Goal: Task Accomplishment & Management: Manage account settings

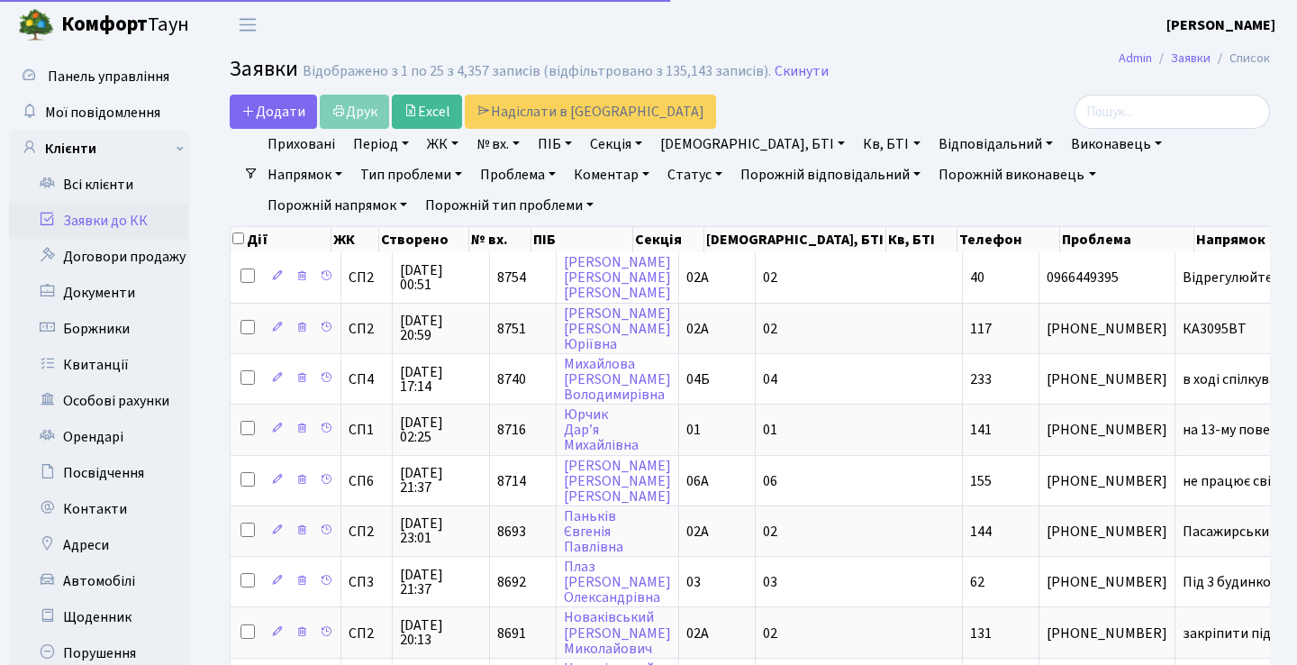
select select "25"
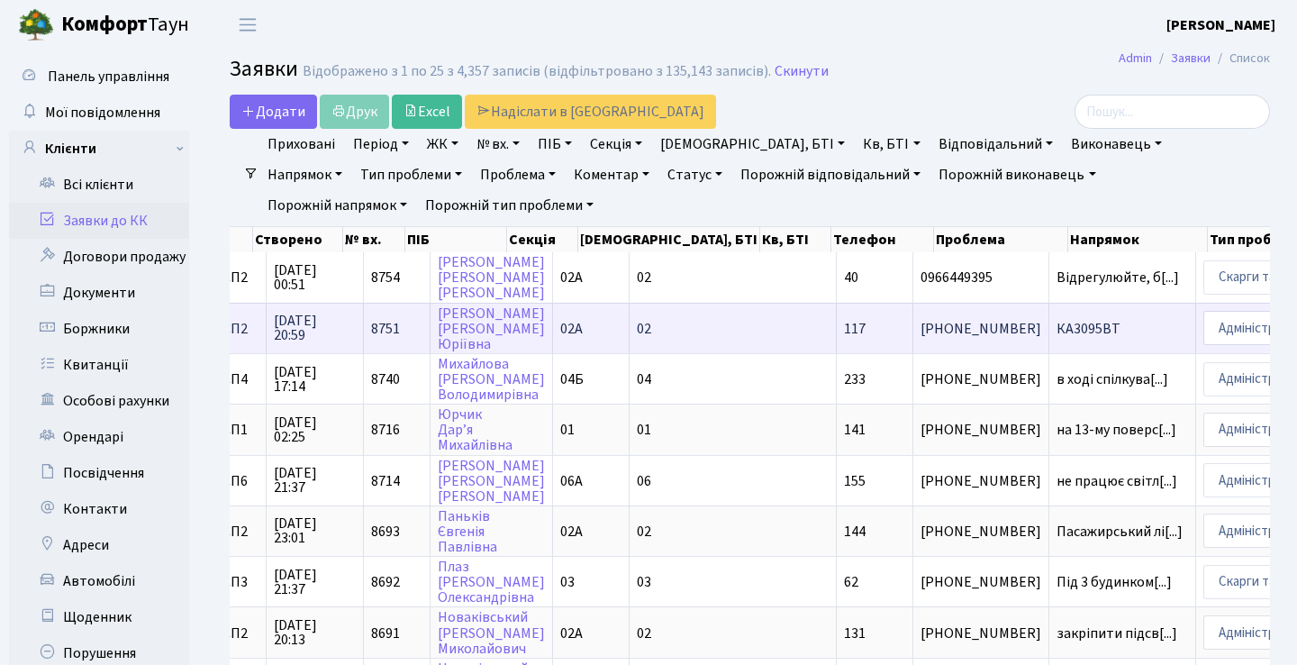
scroll to position [0, 69]
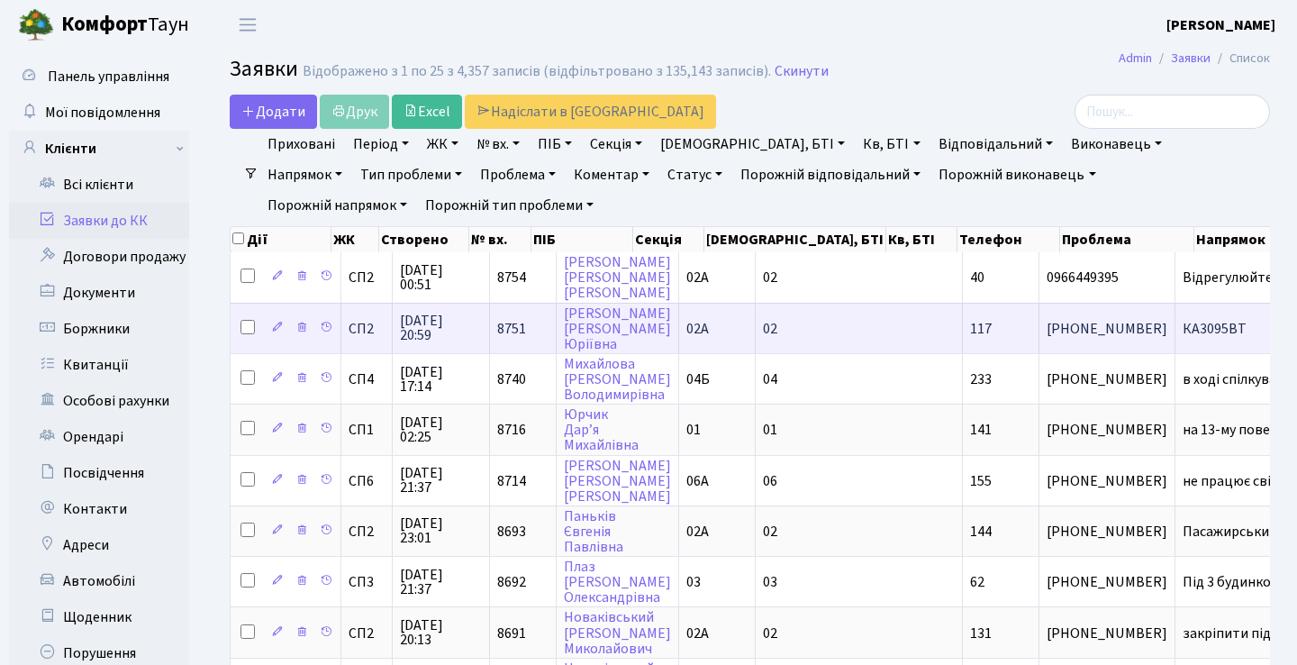
click at [1183, 336] on span "КА3095ВТ" at bounding box center [1248, 329] width 131 height 14
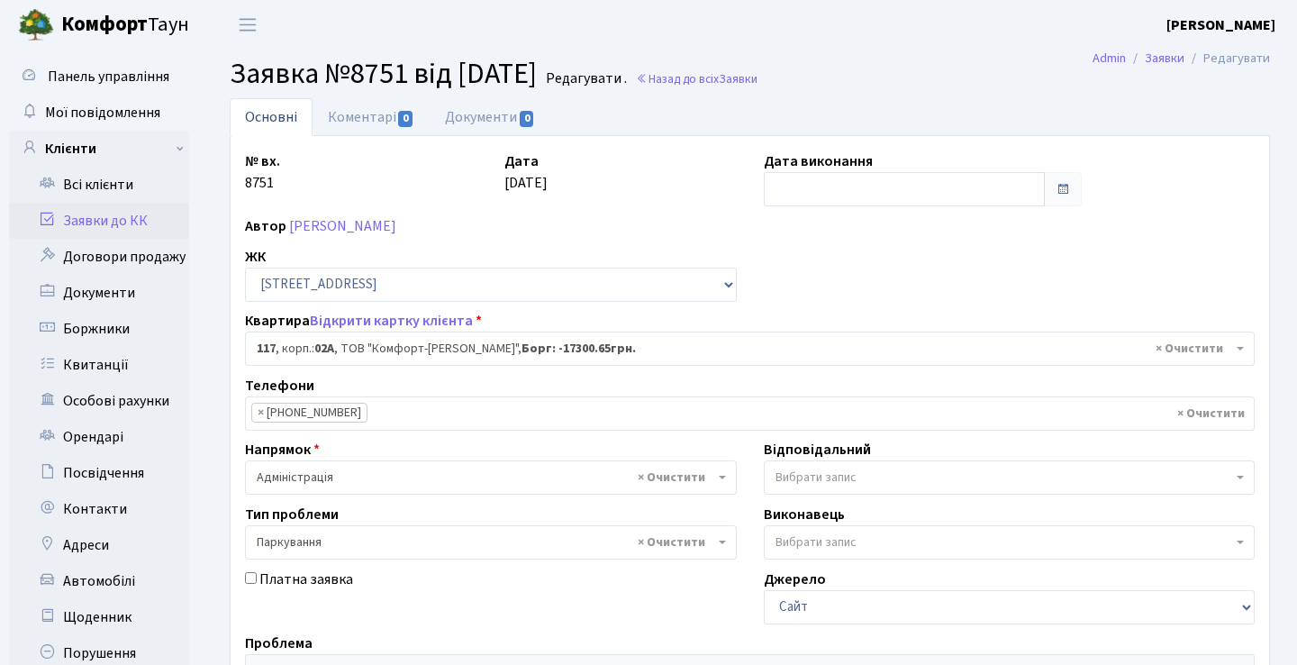
select select "20367"
select select "66"
click at [375, 119] on link "Коментарі 0" at bounding box center [371, 116] width 117 height 37
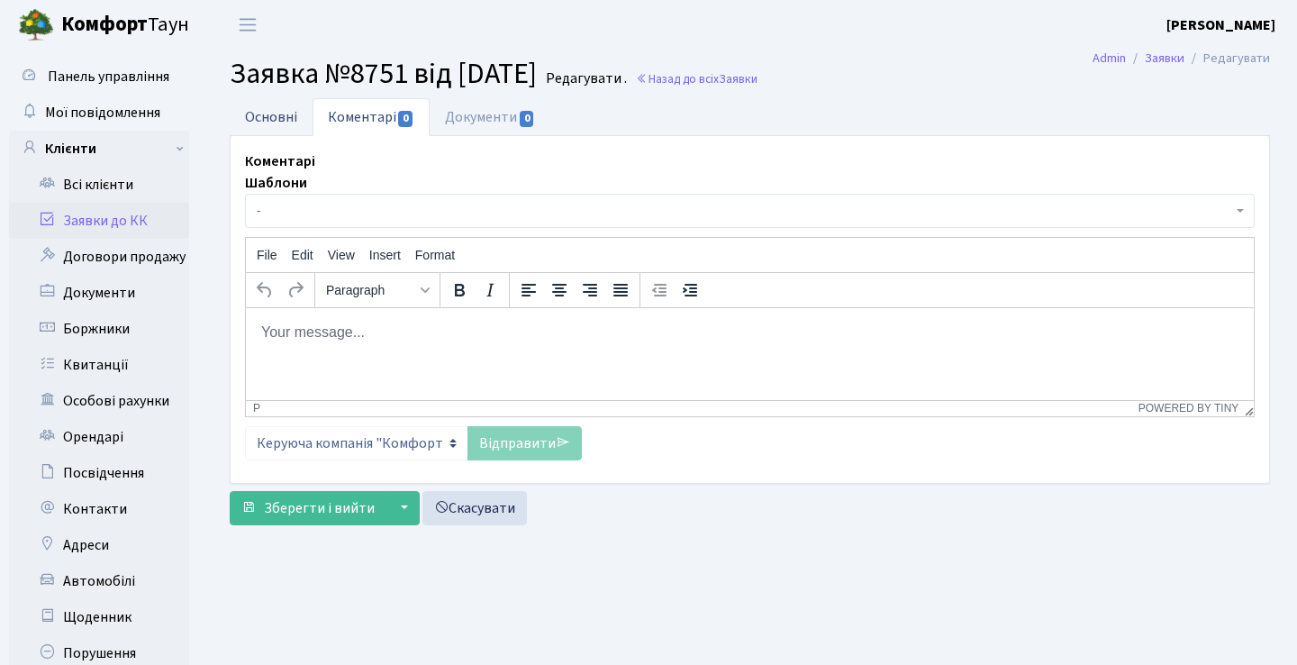
click at [292, 110] on link "Основні" at bounding box center [271, 116] width 83 height 37
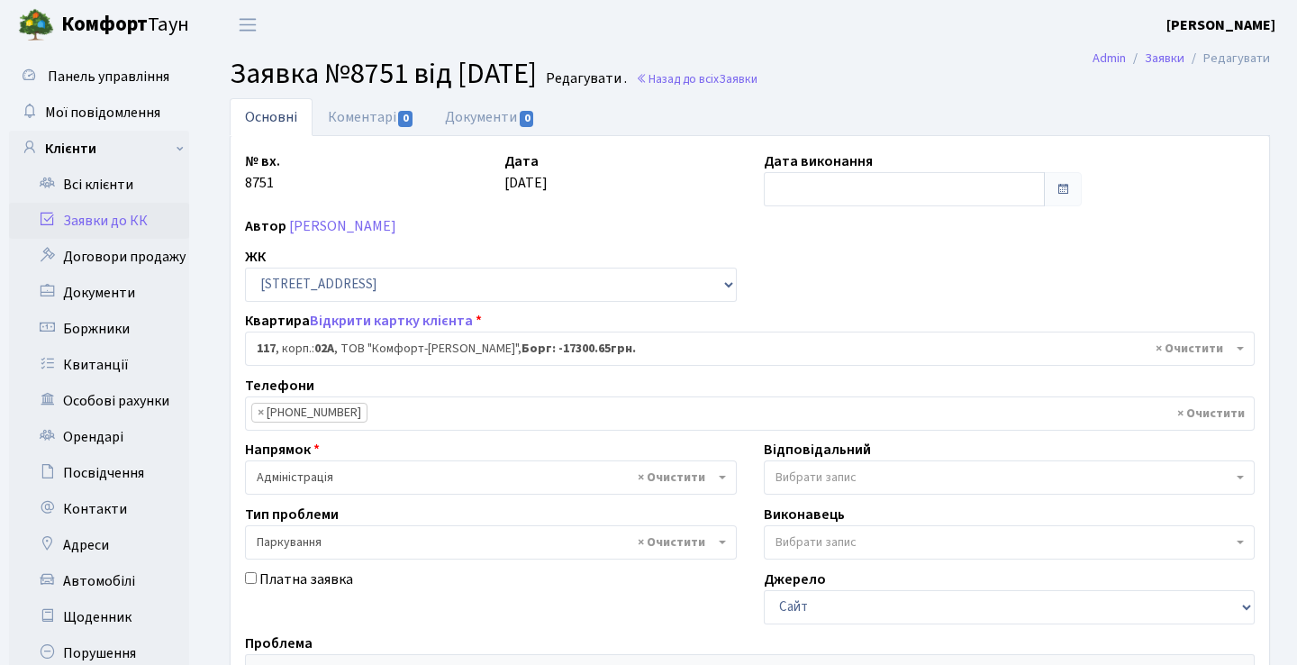
click at [134, 228] on link "Заявки до КК" at bounding box center [99, 221] width 180 height 36
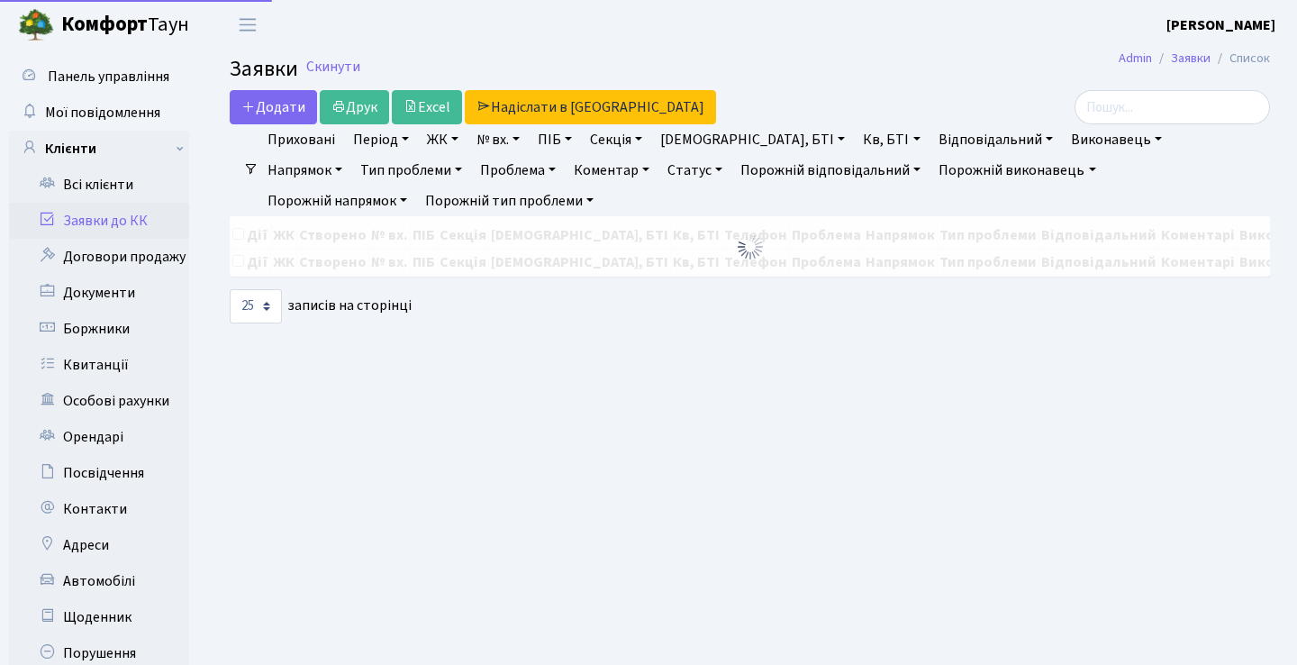
select select "25"
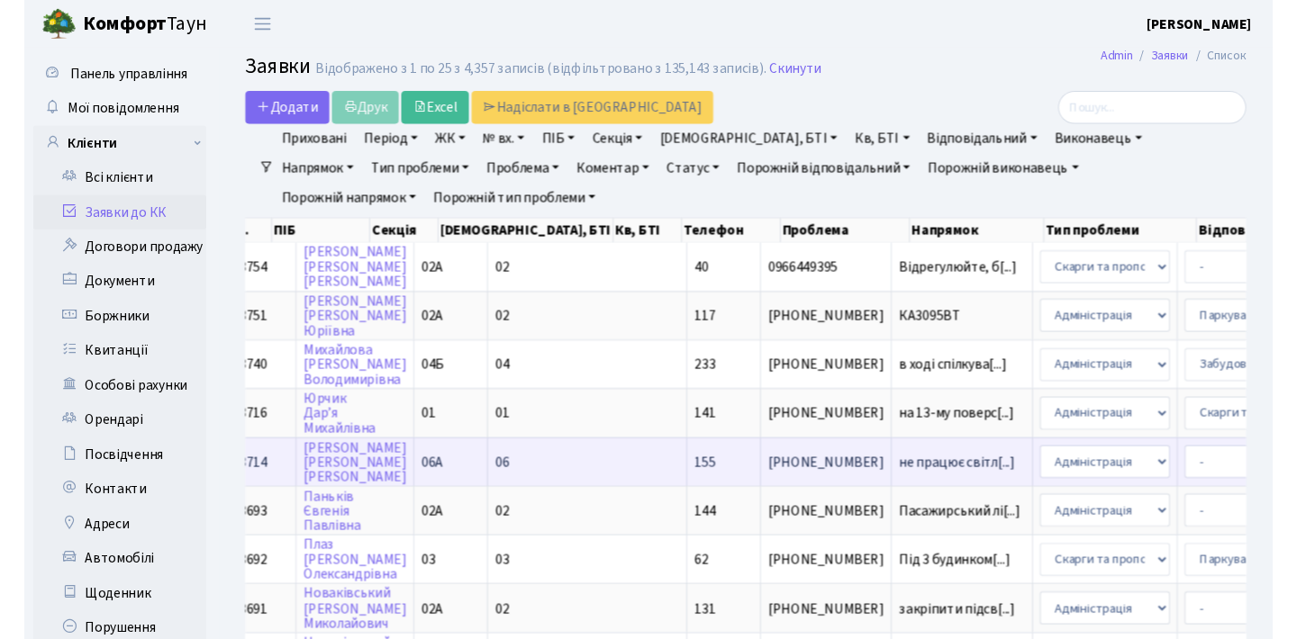
scroll to position [0, 304]
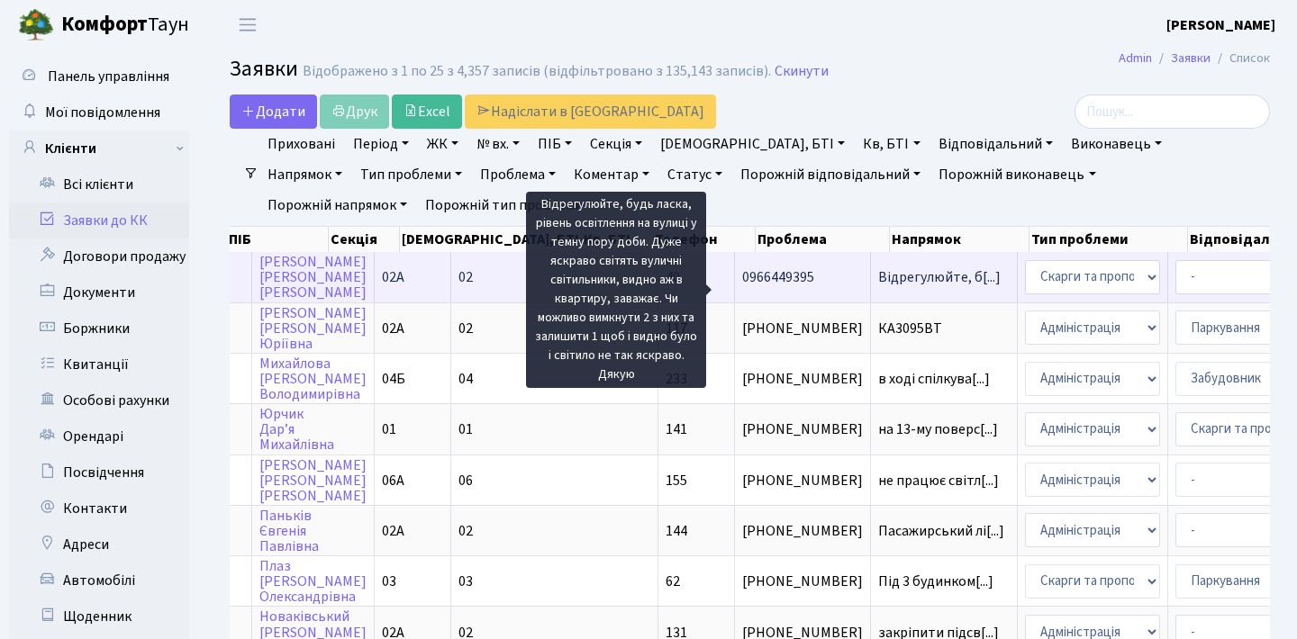
click at [878, 287] on span "Відрегулюйте, б[...]" at bounding box center [939, 277] width 122 height 20
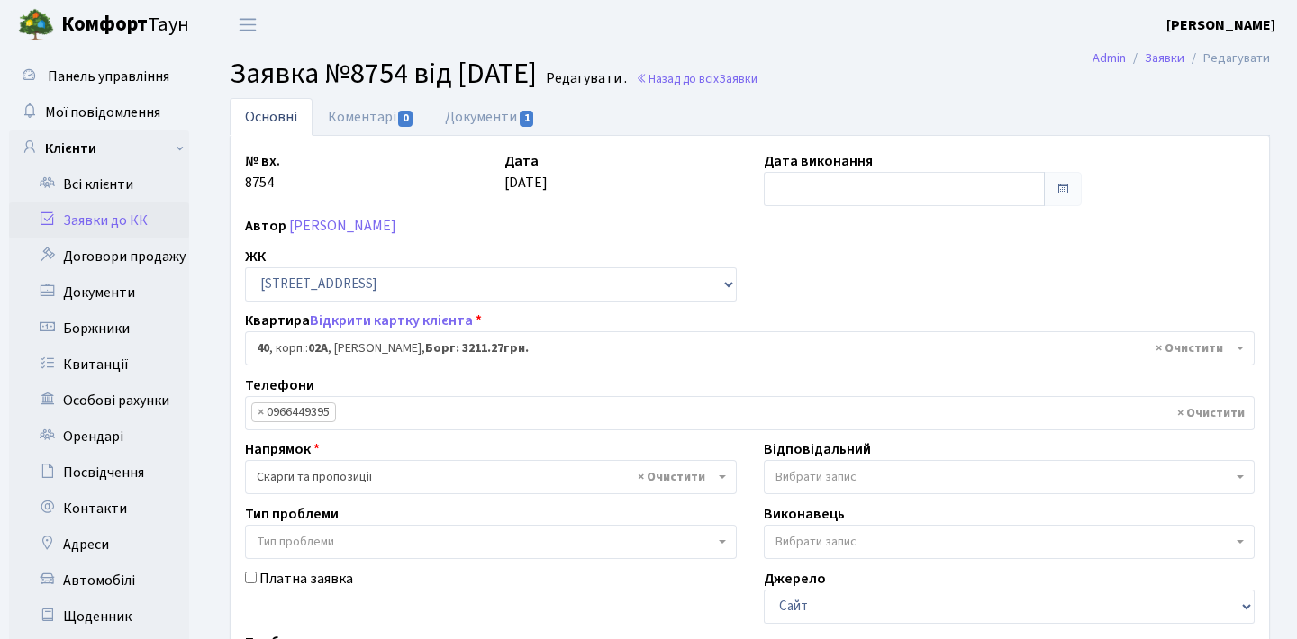
select select "20290"
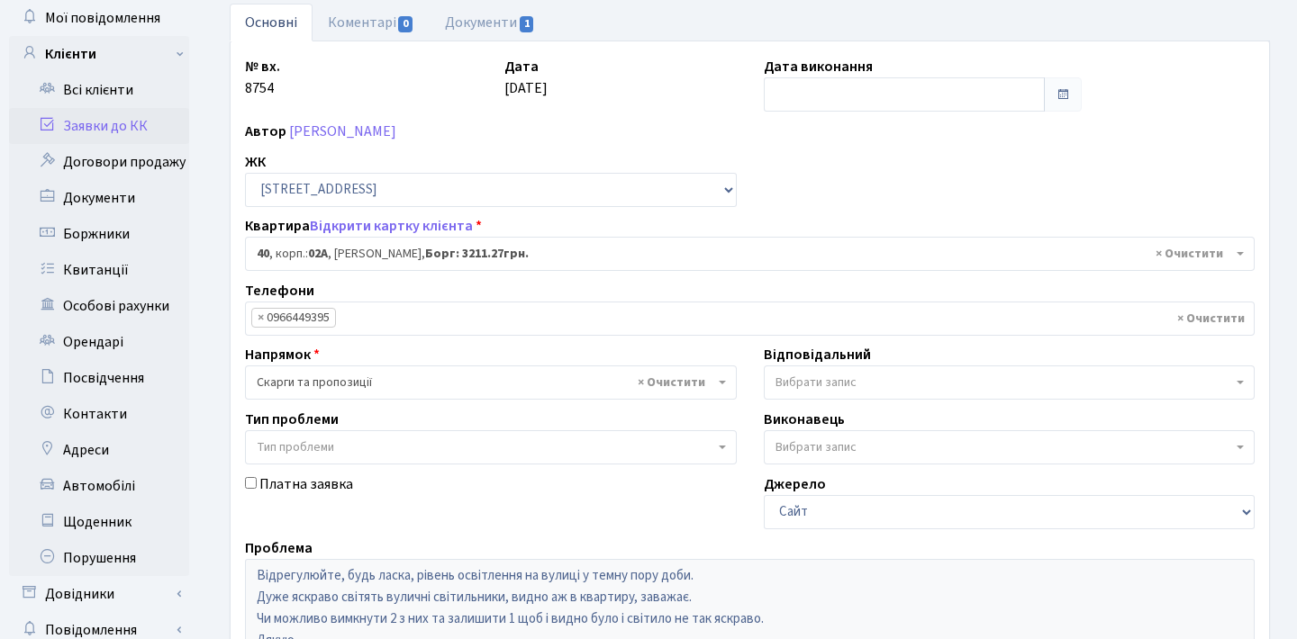
scroll to position [41, 0]
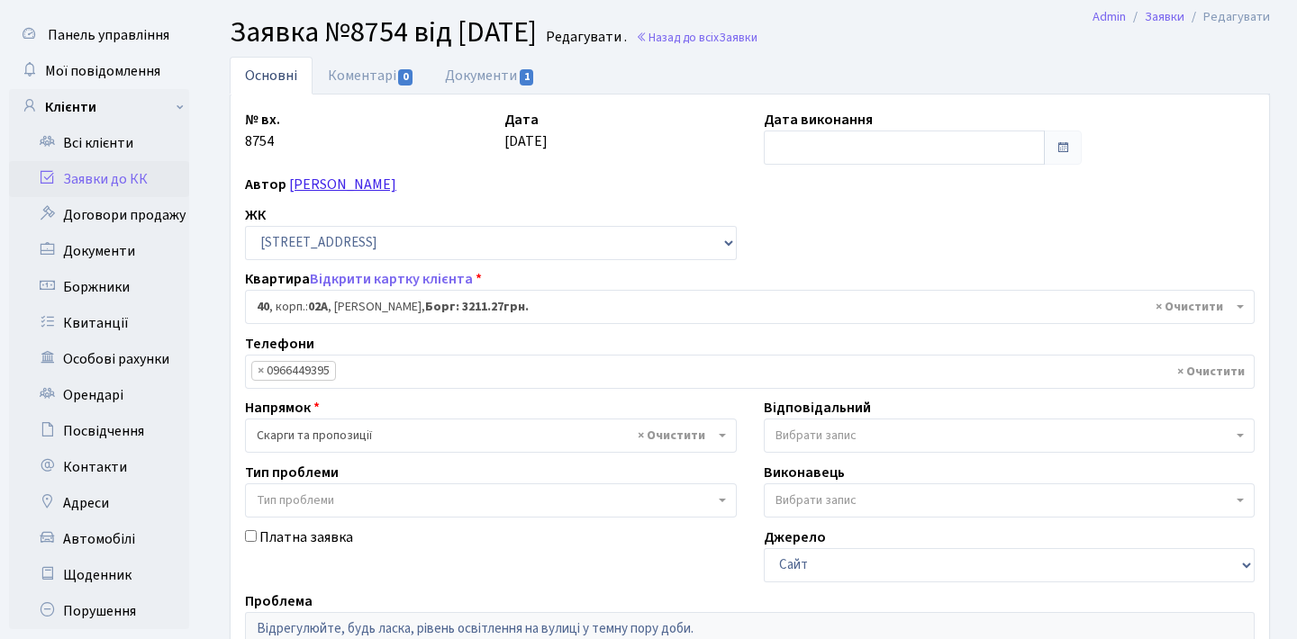
click at [396, 191] on link "[PERSON_NAME]" at bounding box center [342, 185] width 107 height 20
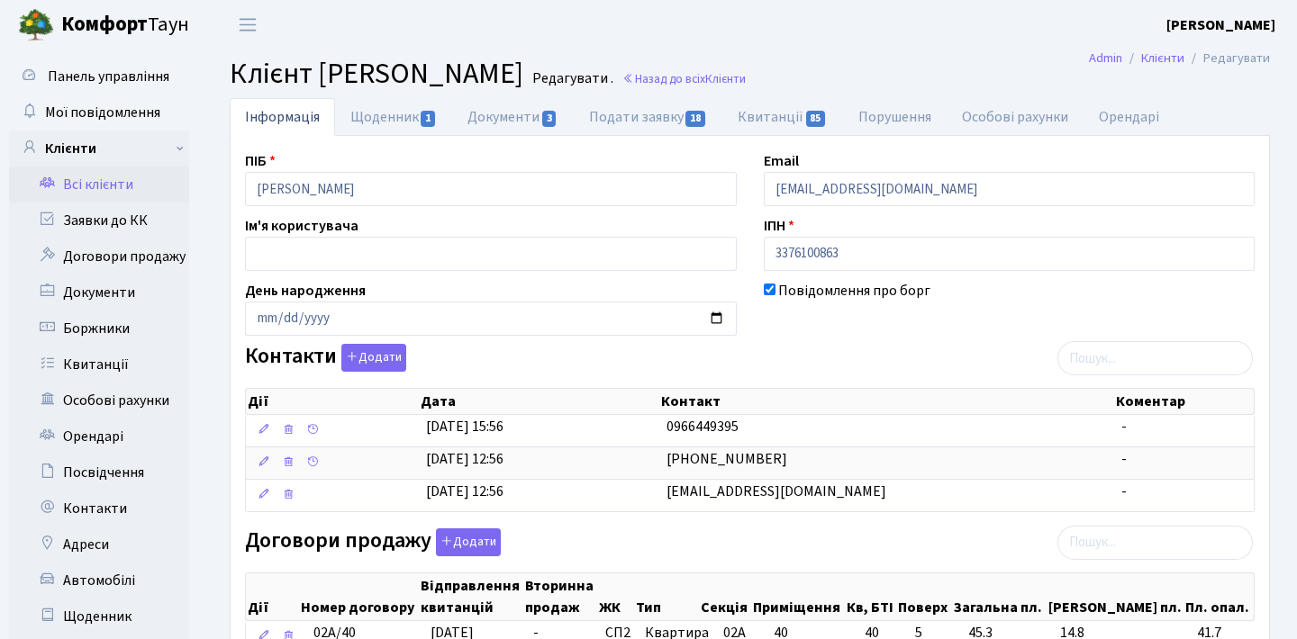
click at [627, 121] on link "Подати заявку 18" at bounding box center [648, 117] width 149 height 38
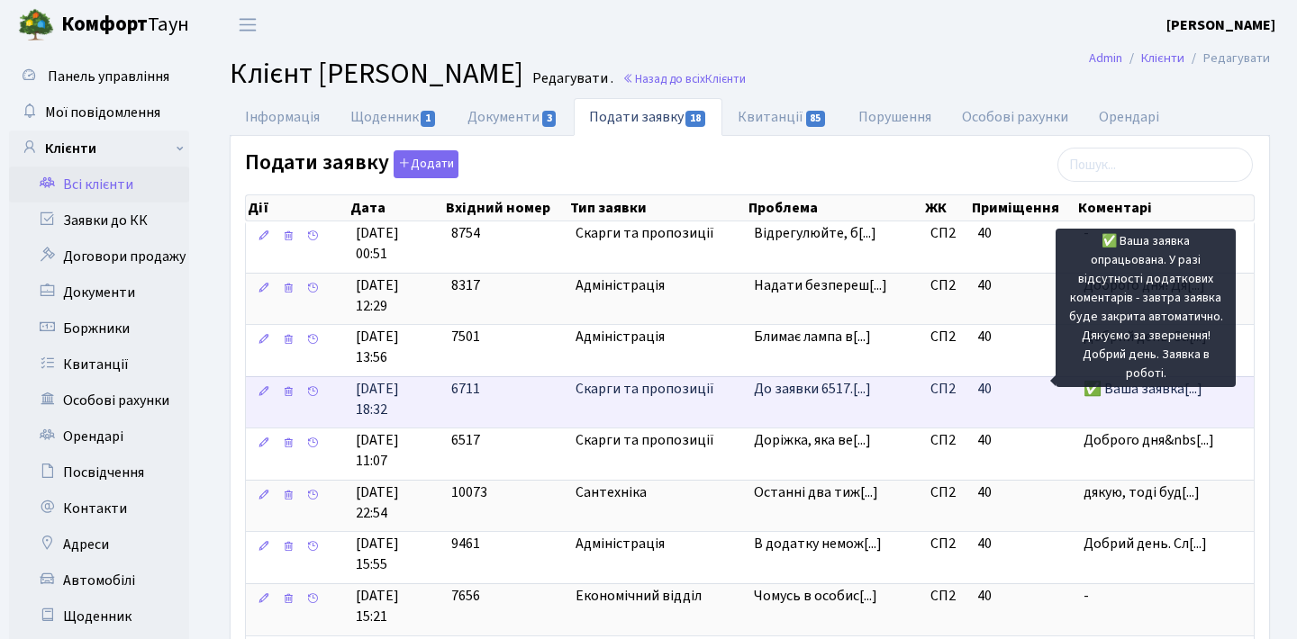
click at [1120, 389] on span "✅ Ваша заявка[...]" at bounding box center [1142, 389] width 119 height 20
click at [1139, 390] on span "✅ Ваша заявка[...]" at bounding box center [1142, 389] width 119 height 20
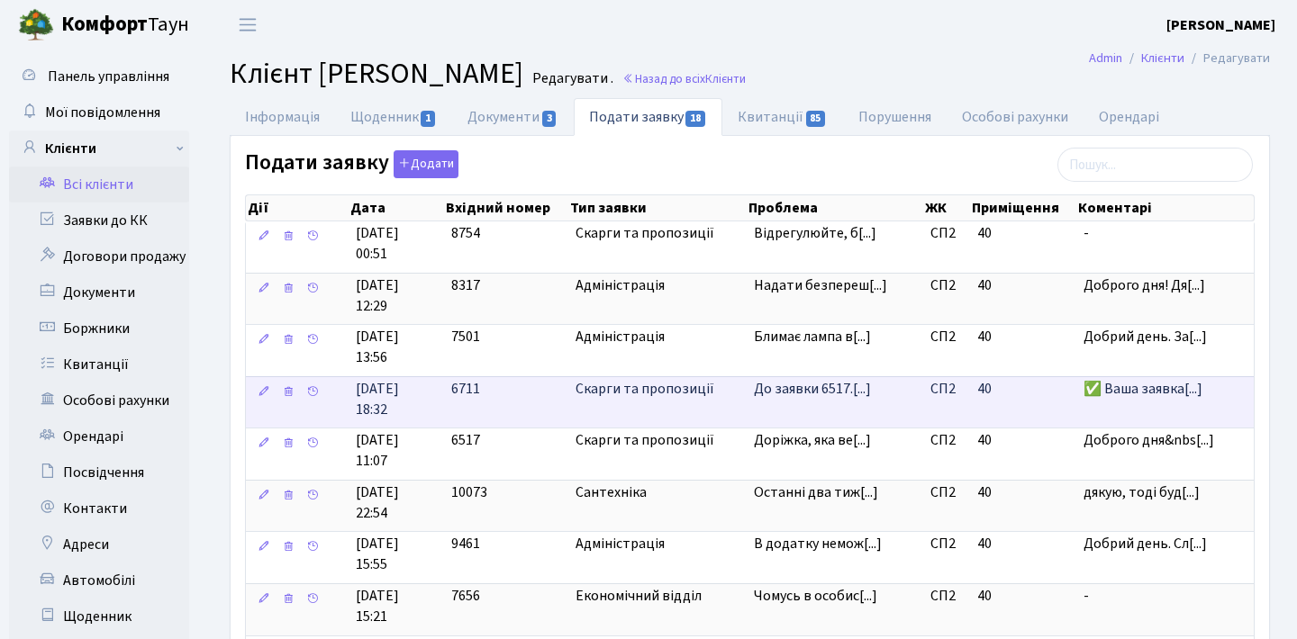
click at [603, 393] on td "Скарги та пропозиції" at bounding box center [657, 402] width 178 height 52
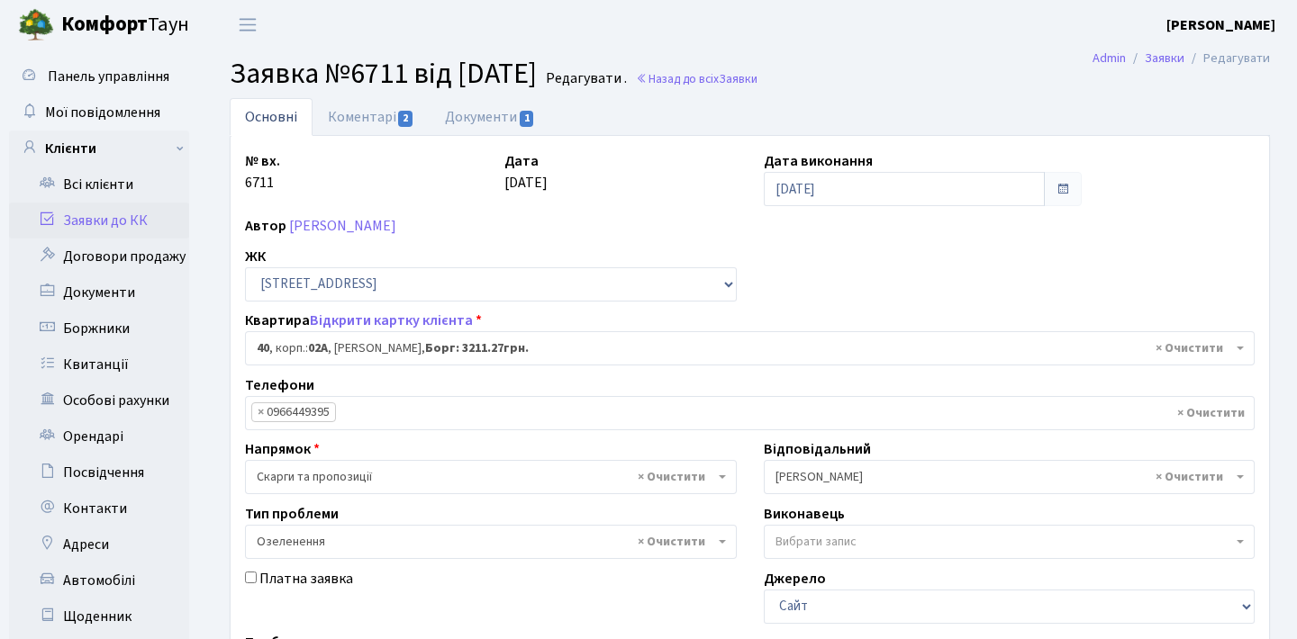
select select "20290"
select select "65"
click at [412, 113] on span "2" at bounding box center [405, 119] width 14 height 16
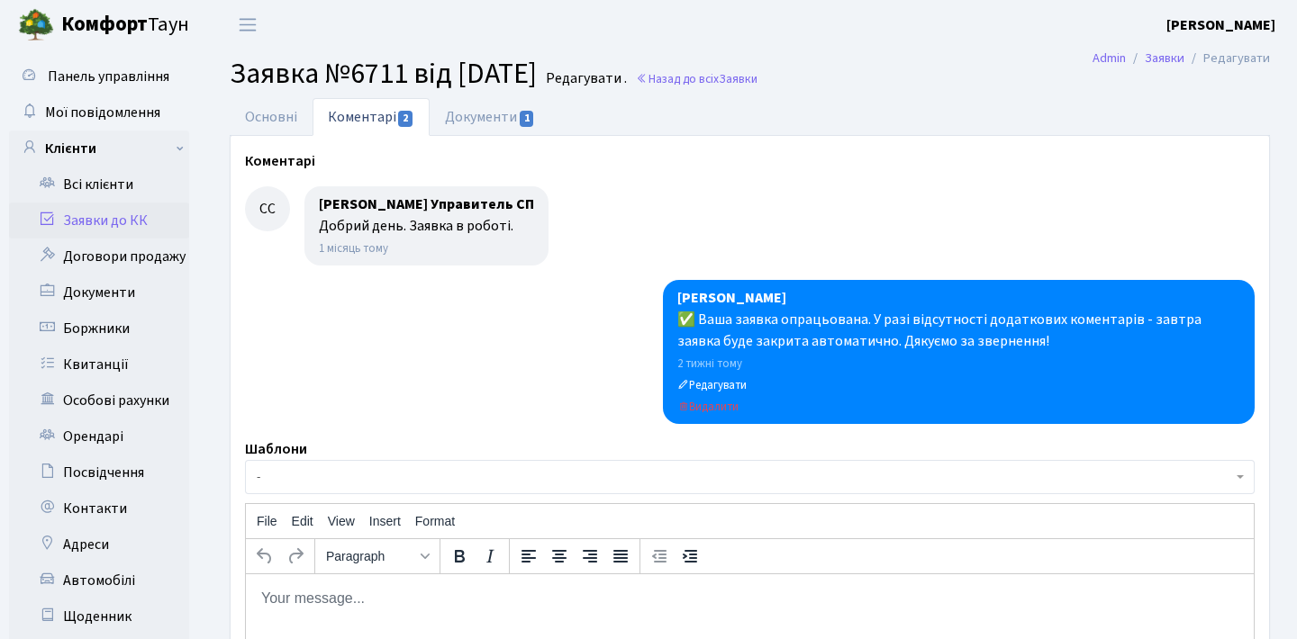
click at [87, 229] on link "Заявки до КК" at bounding box center [99, 221] width 180 height 36
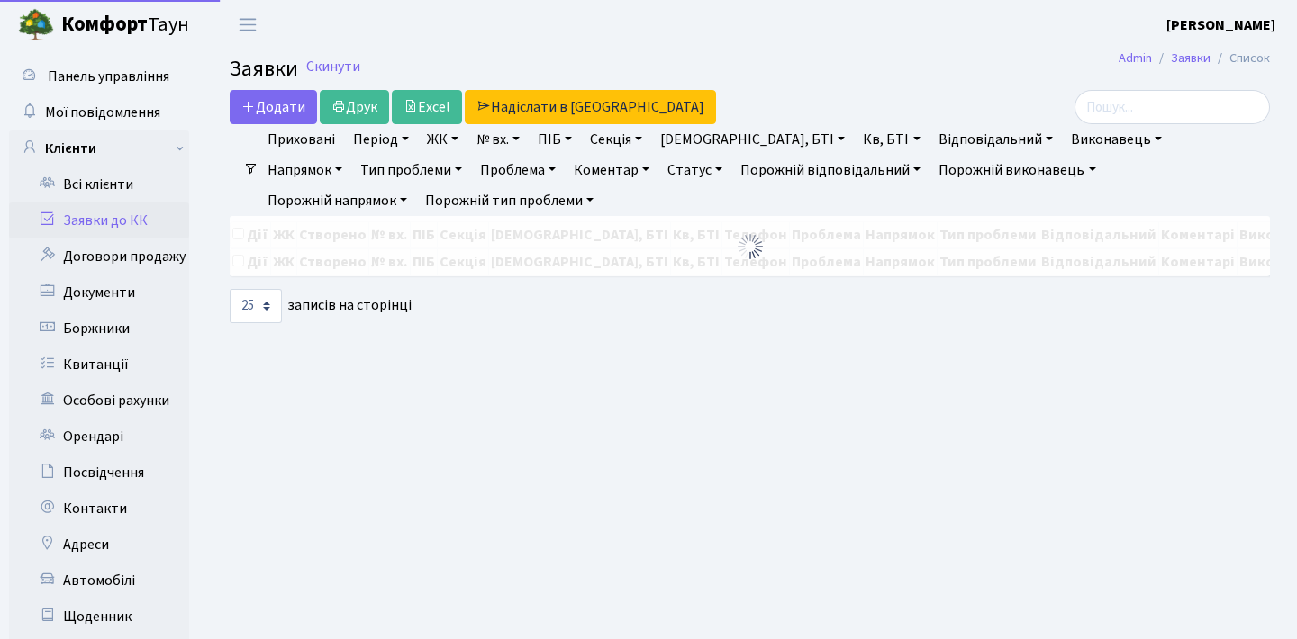
select select "25"
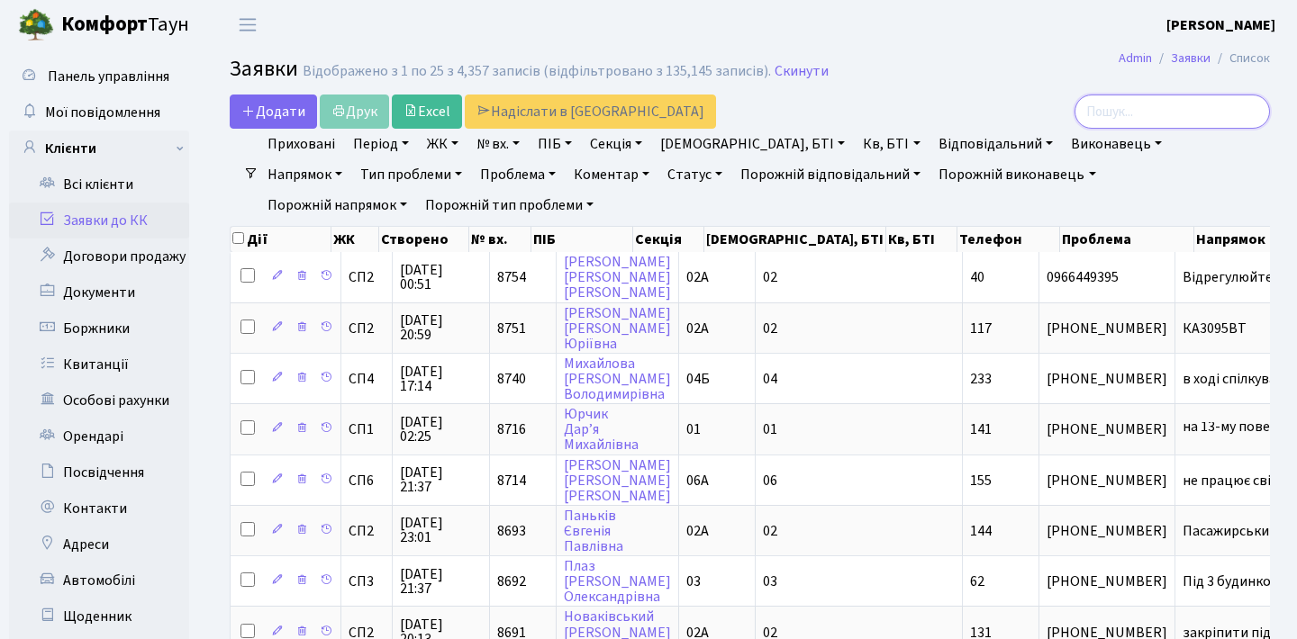
drag, startPoint x: 1135, startPoint y: 107, endPoint x: 1129, endPoint y: 123, distance: 17.1
click at [1135, 107] on input "search" at bounding box center [1171, 112] width 195 height 34
type input "8474"
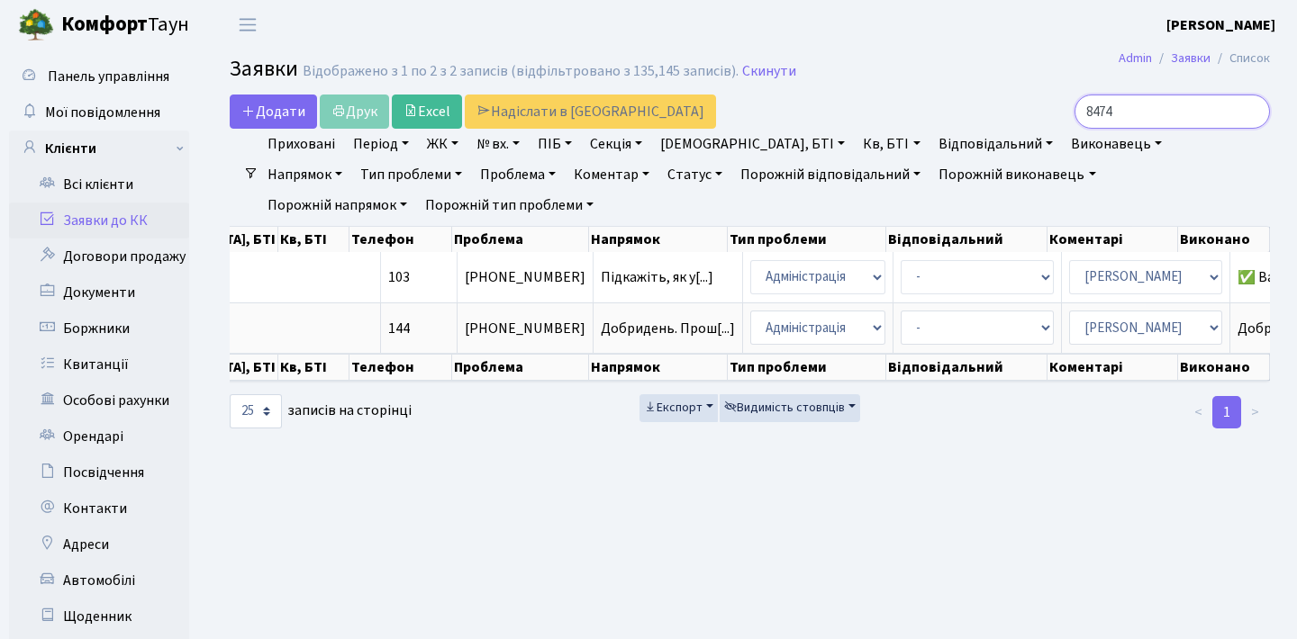
click at [1253, 109] on input "8474" at bounding box center [1171, 112] width 195 height 34
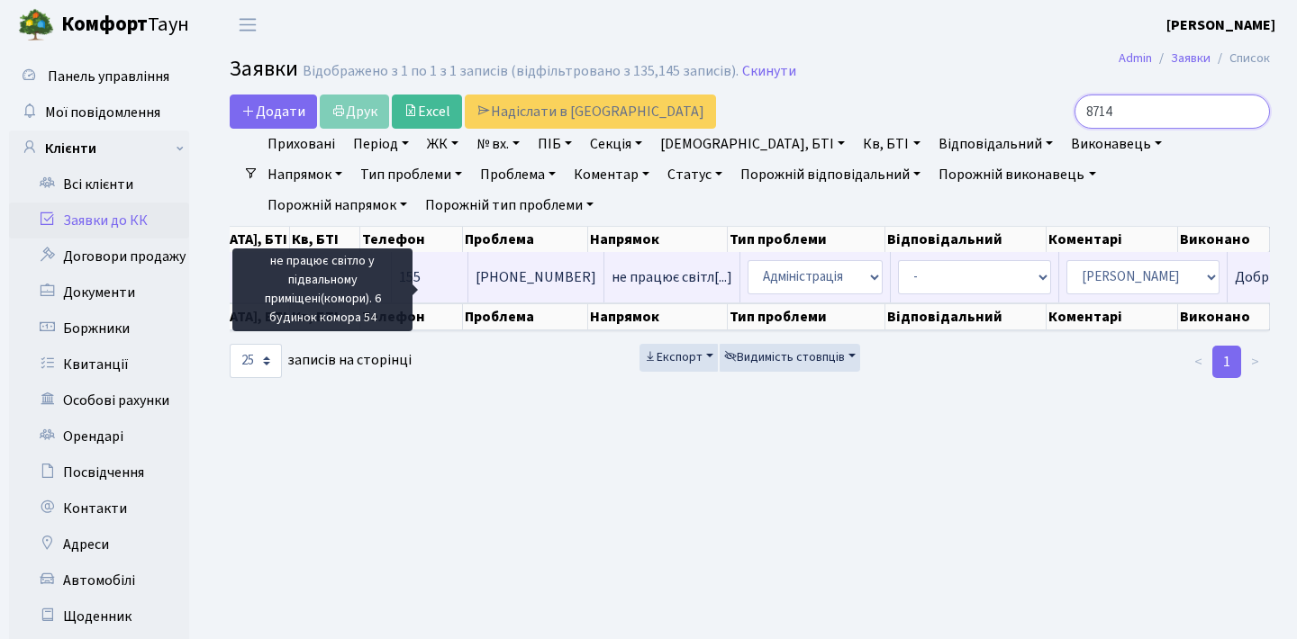
type input "8714"
click at [612, 287] on span "не працює світл[...]" at bounding box center [672, 277] width 121 height 20
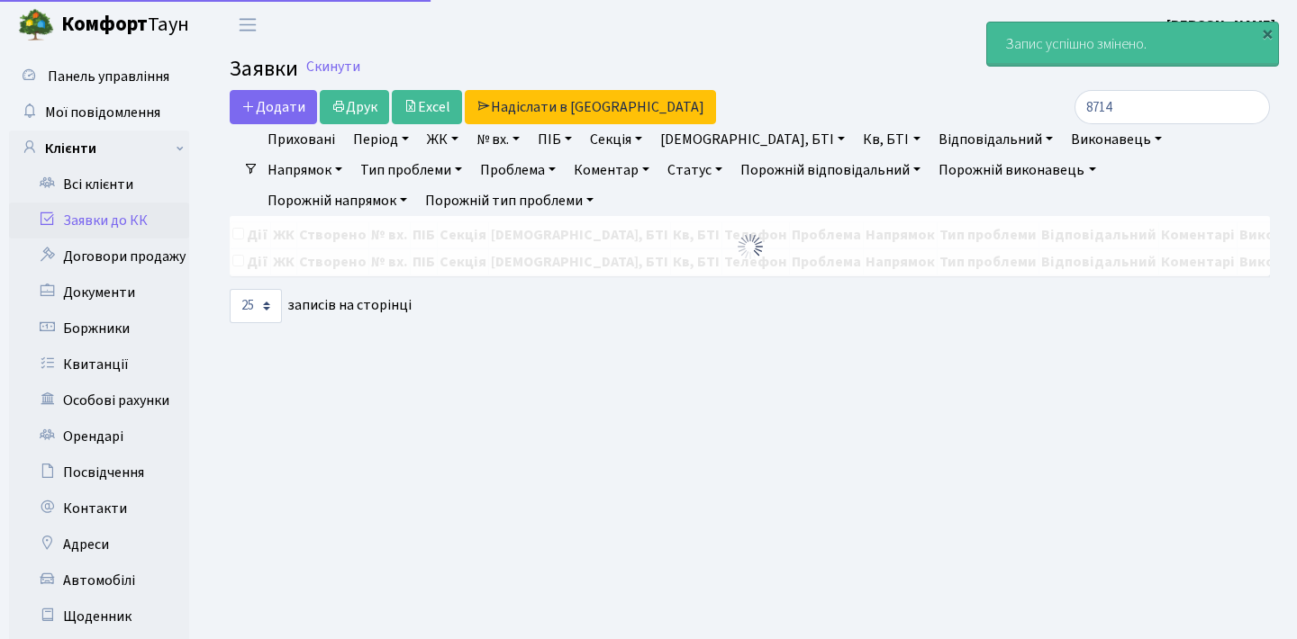
select select "25"
click at [150, 211] on link "Заявки до КК" at bounding box center [99, 221] width 180 height 36
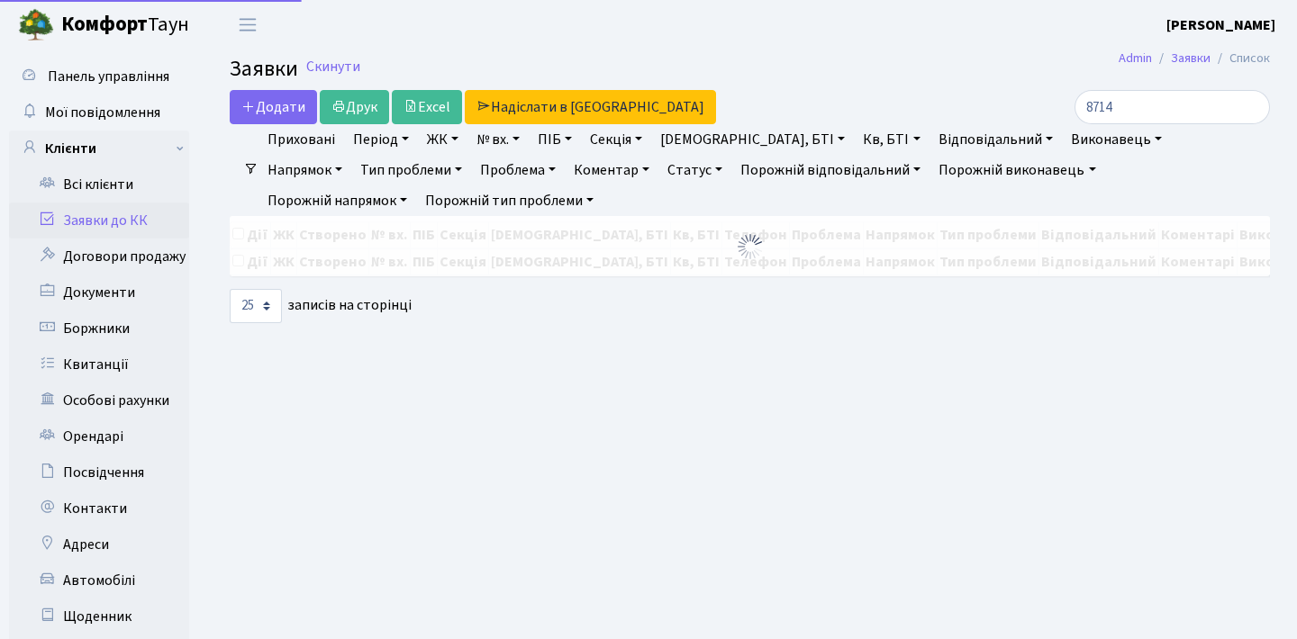
select select "25"
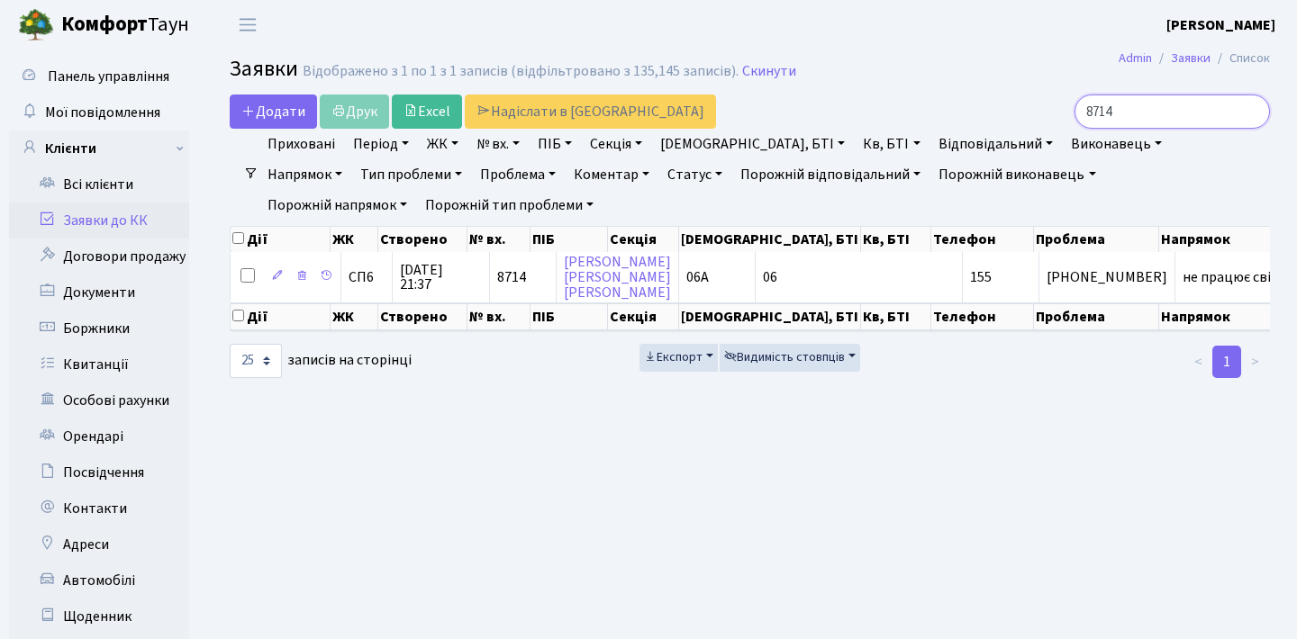
click at [1184, 115] on input "8714" at bounding box center [1171, 112] width 195 height 34
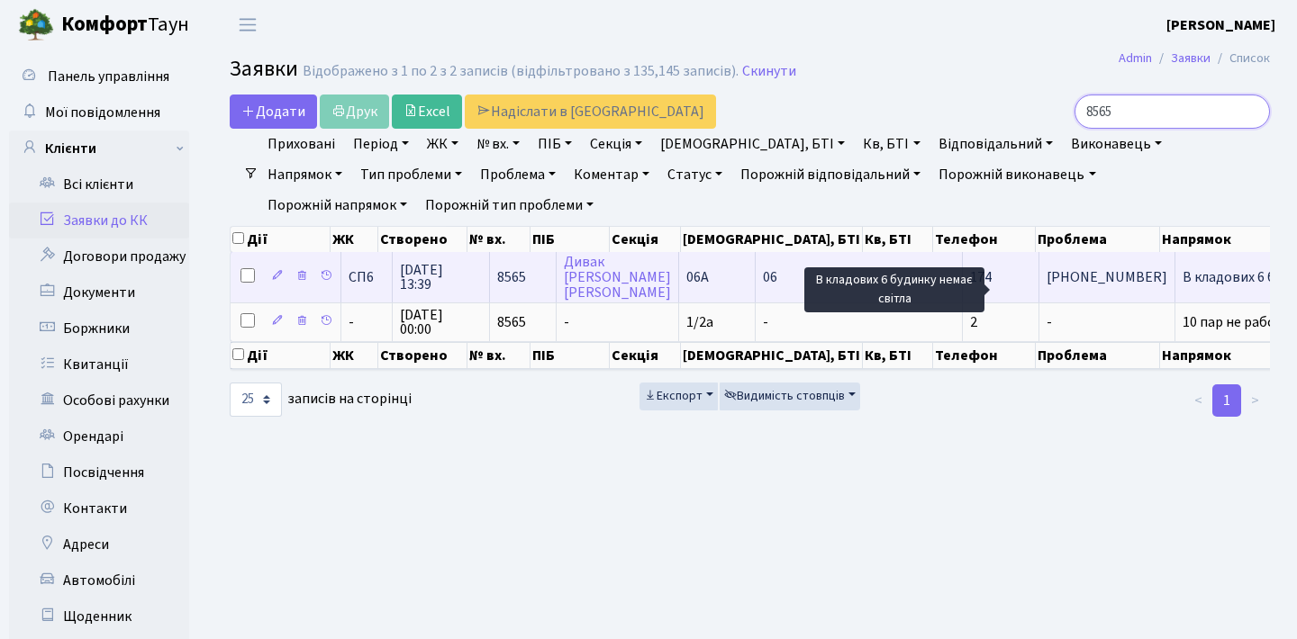
type input "8565"
click at [1183, 286] on span "В кладових 6 бу[...]" at bounding box center [1241, 277] width 117 height 20
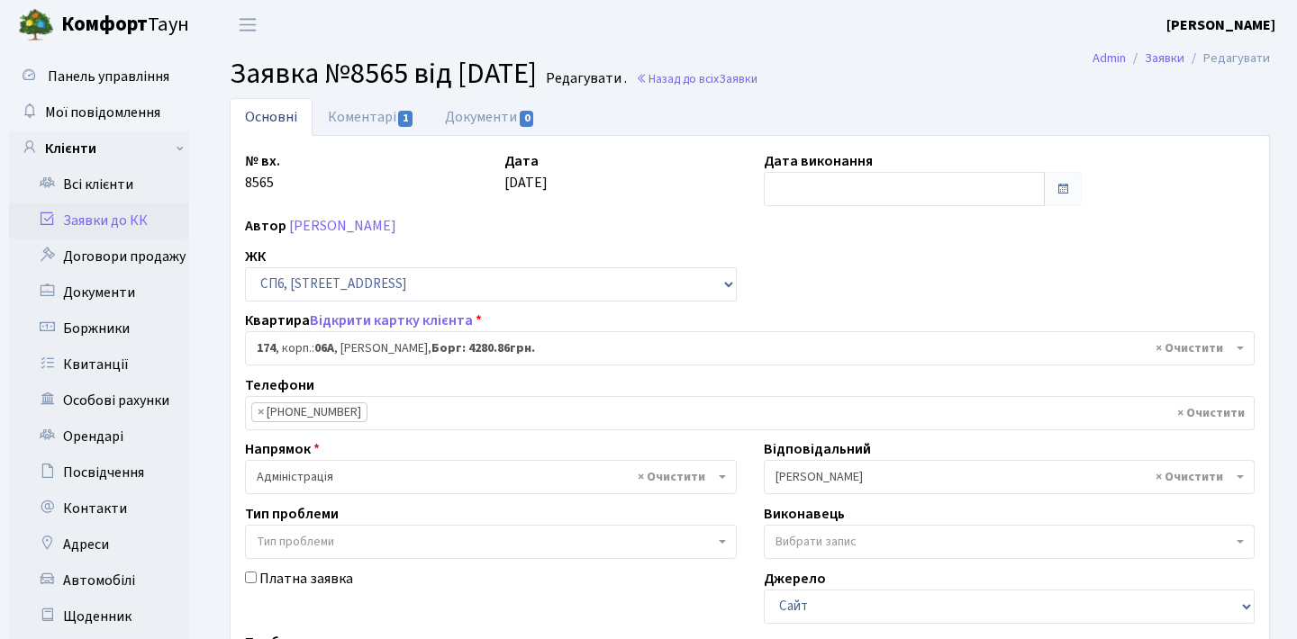
select select "21842"
click at [888, 183] on input "text" at bounding box center [905, 189] width 282 height 34
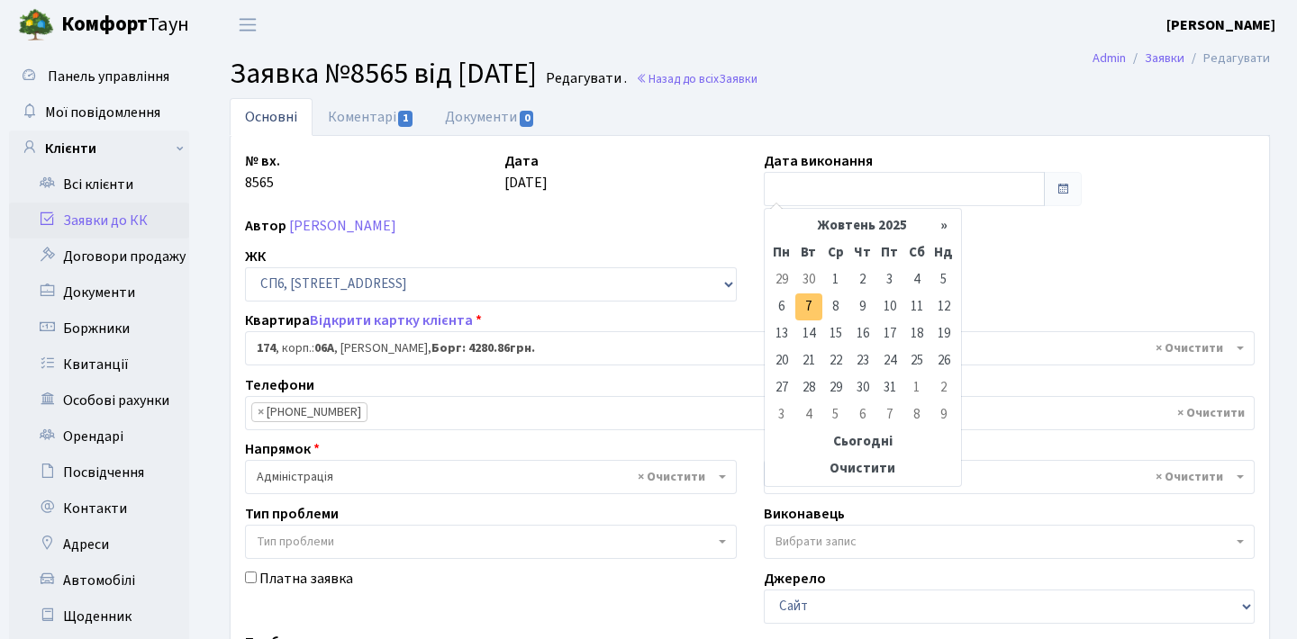
click at [802, 312] on td "7" at bounding box center [808, 307] width 27 height 27
type input "07.10.2025"
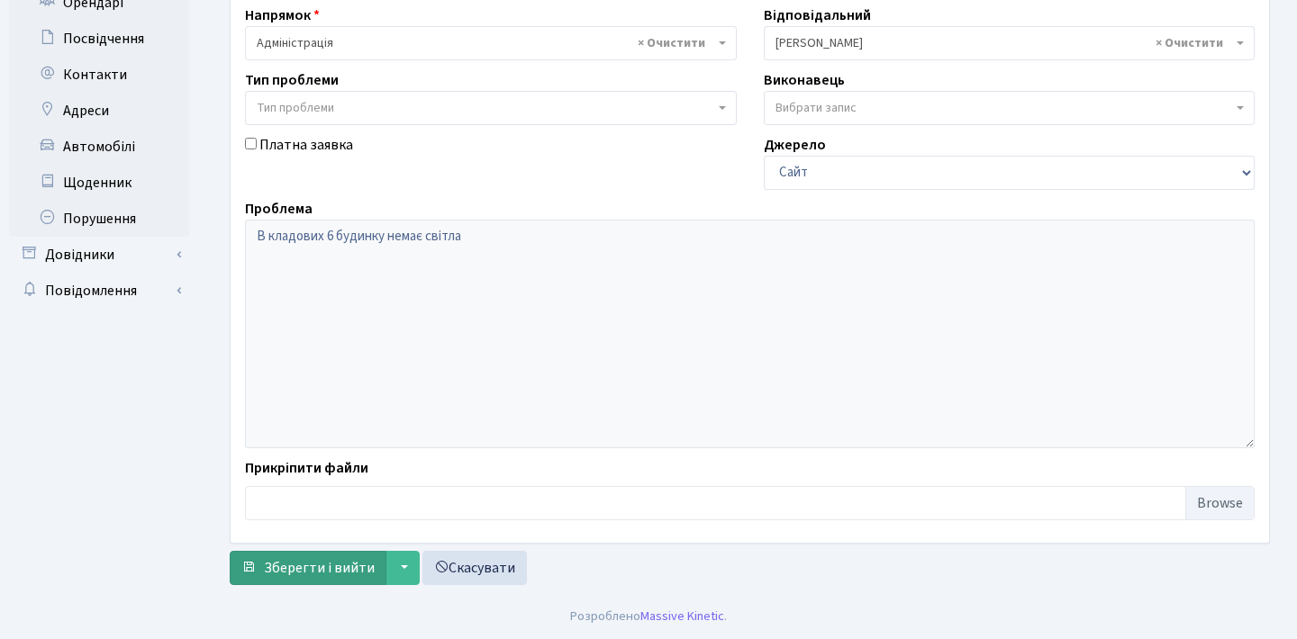
scroll to position [434, 0]
click at [358, 574] on span "Зберегти і вийти" at bounding box center [319, 568] width 111 height 20
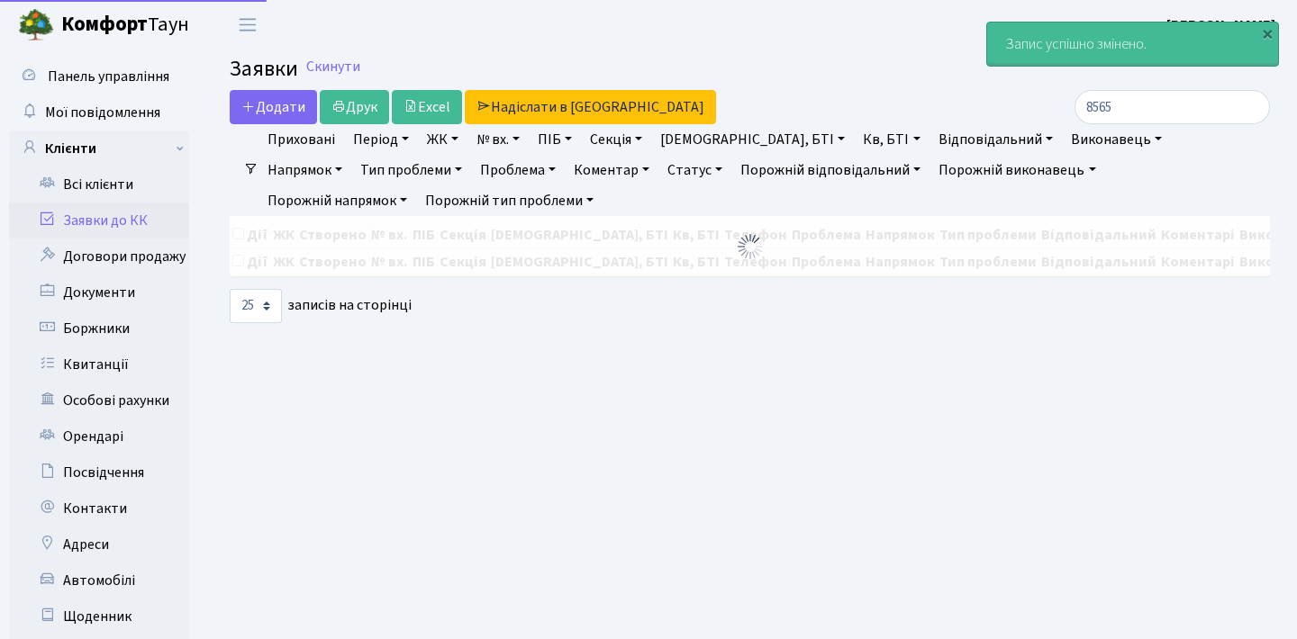
select select "25"
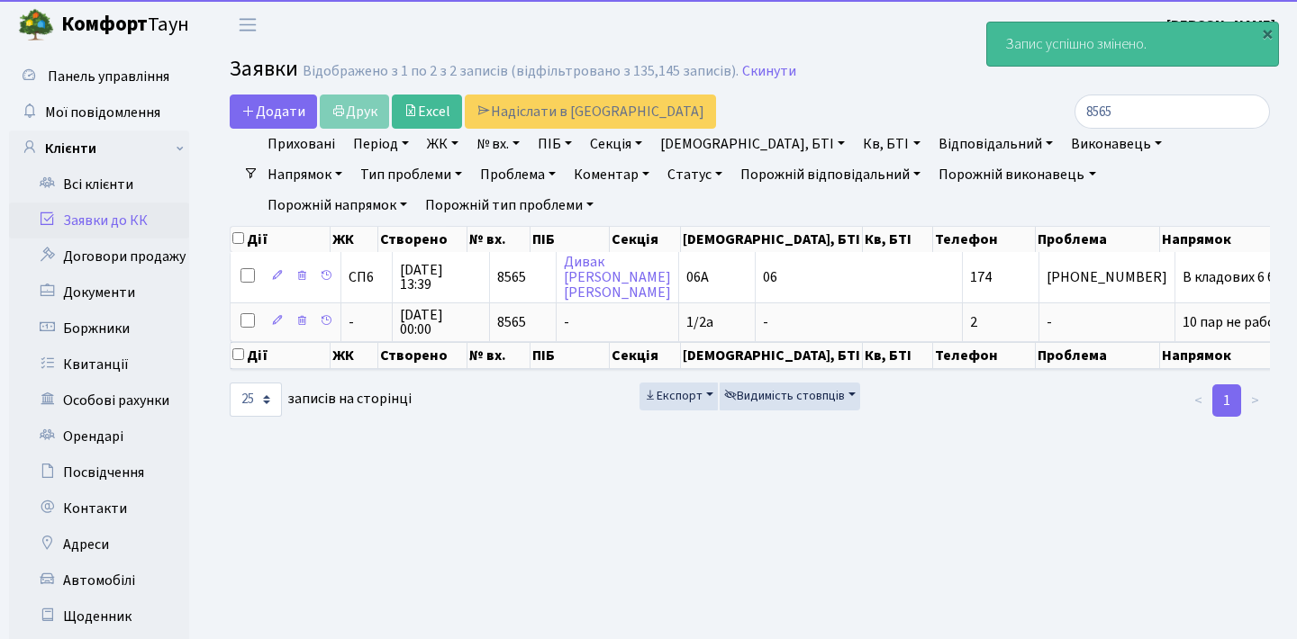
click at [168, 217] on link "Заявки до КК" at bounding box center [99, 221] width 180 height 36
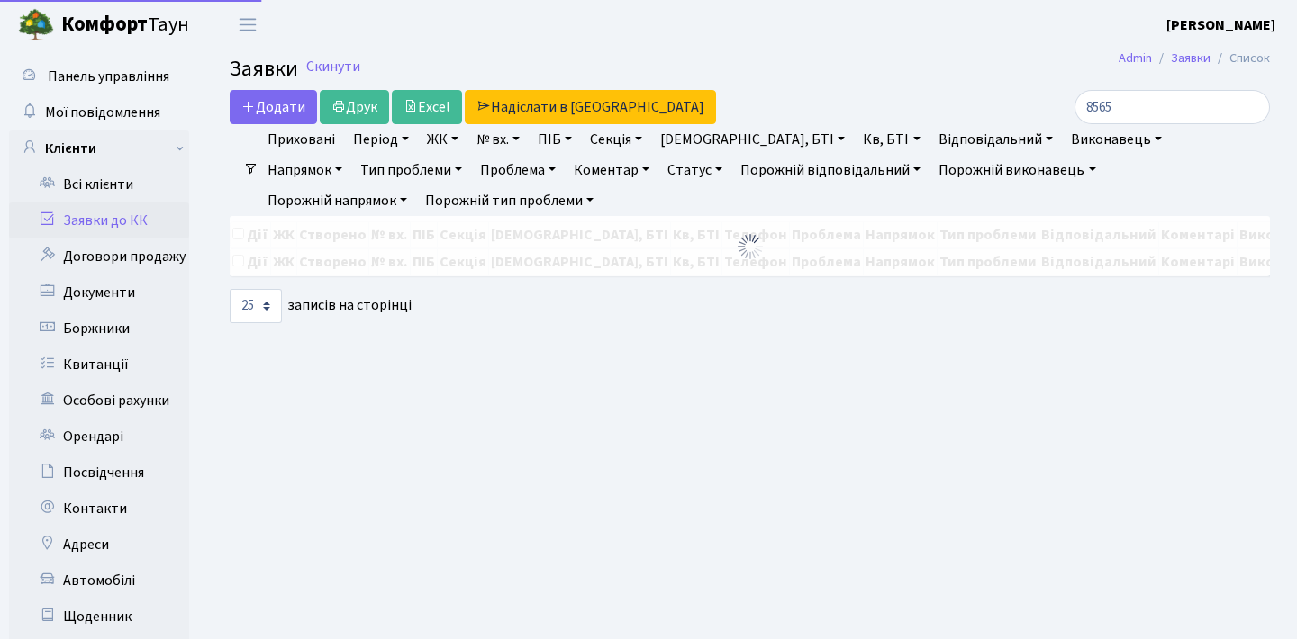
select select "25"
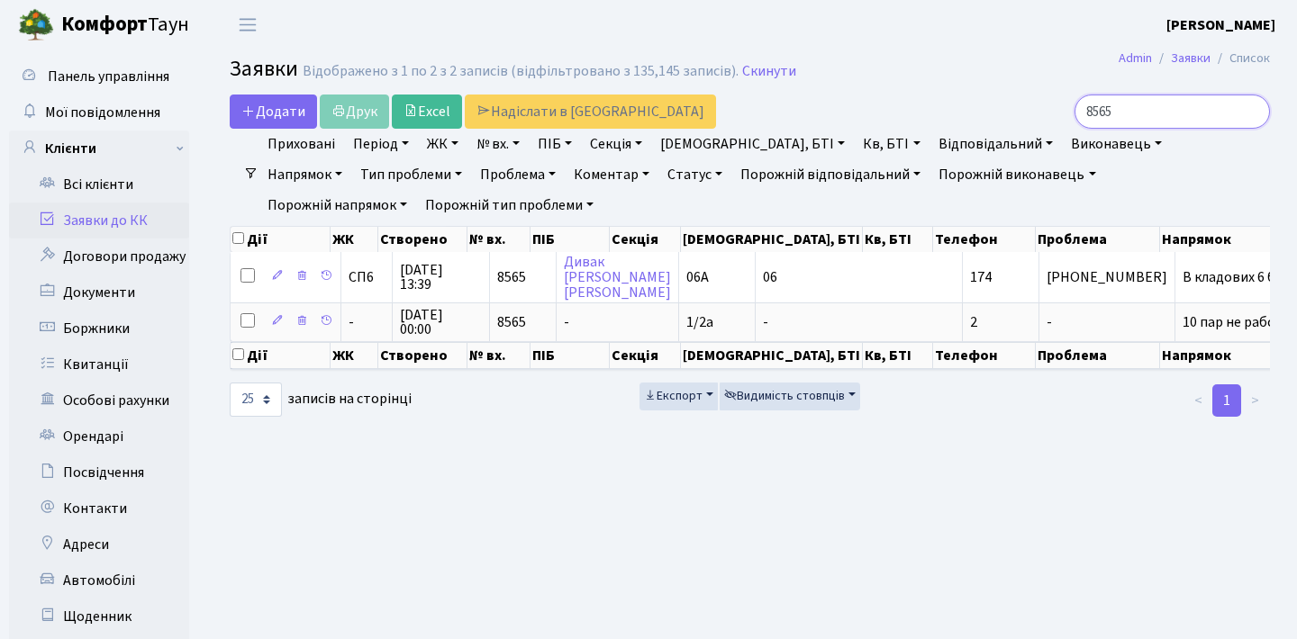
click at [1253, 109] on input "8565" at bounding box center [1171, 112] width 195 height 34
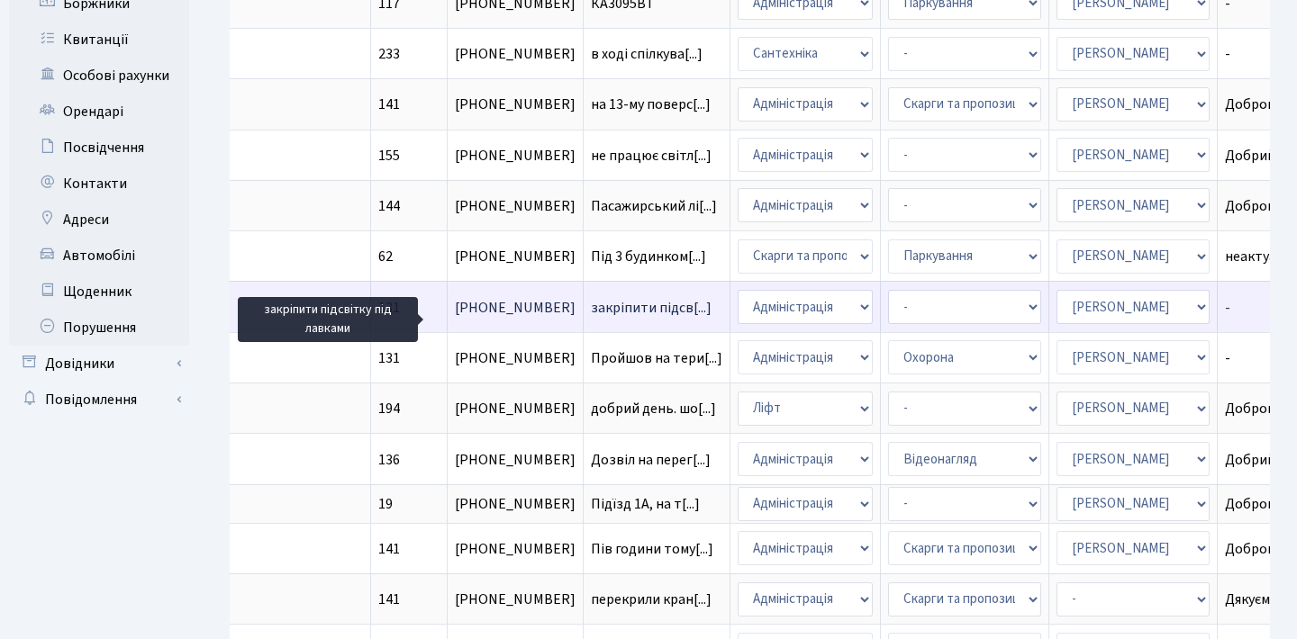
click at [591, 318] on span "закріпити підсв[...]" at bounding box center [651, 308] width 121 height 20
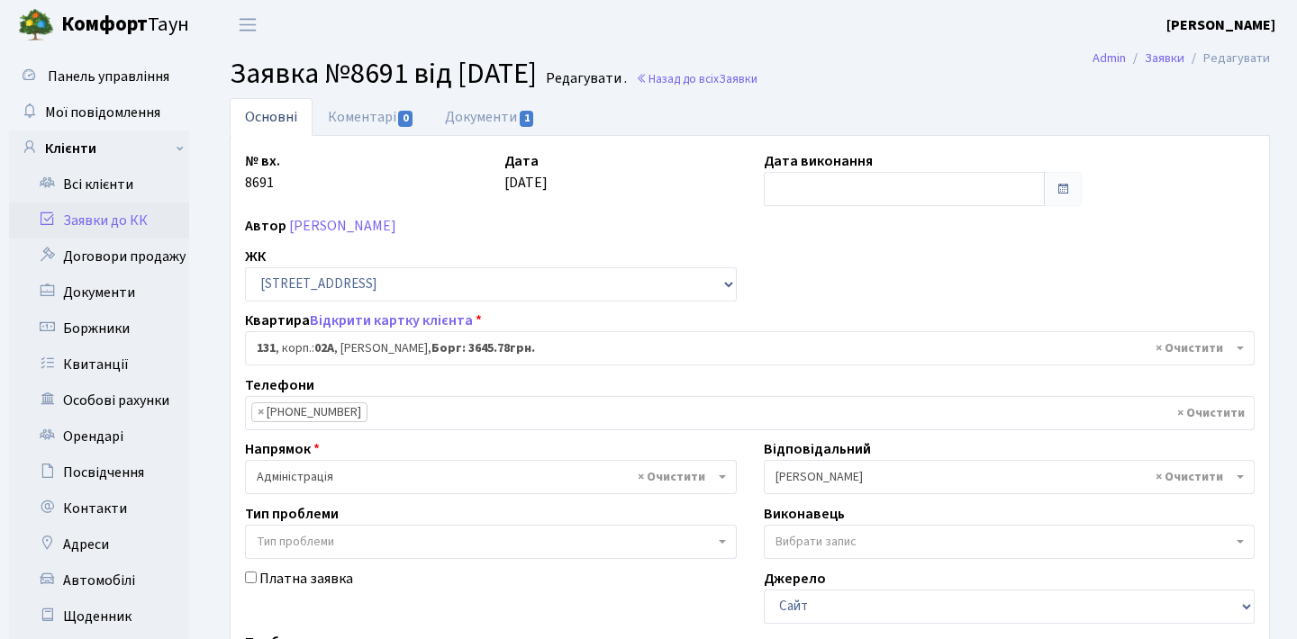
select select "20381"
click at [389, 114] on link "Коментарі 0" at bounding box center [371, 116] width 117 height 37
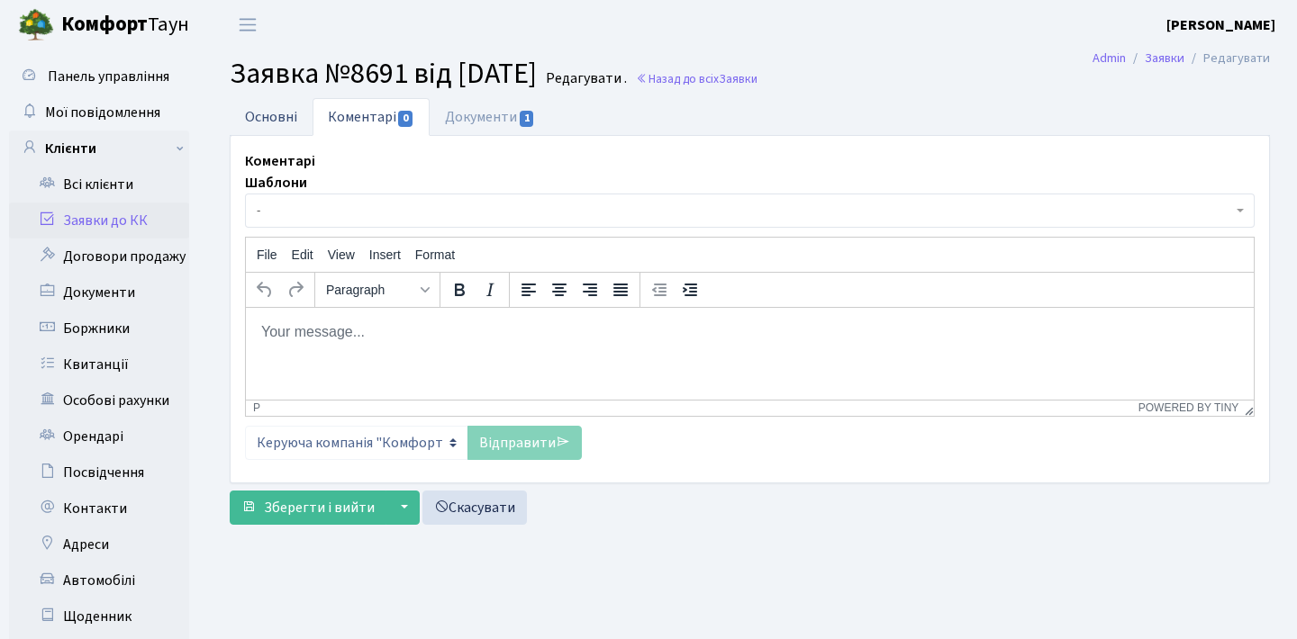
click at [286, 113] on link "Основні" at bounding box center [271, 116] width 83 height 37
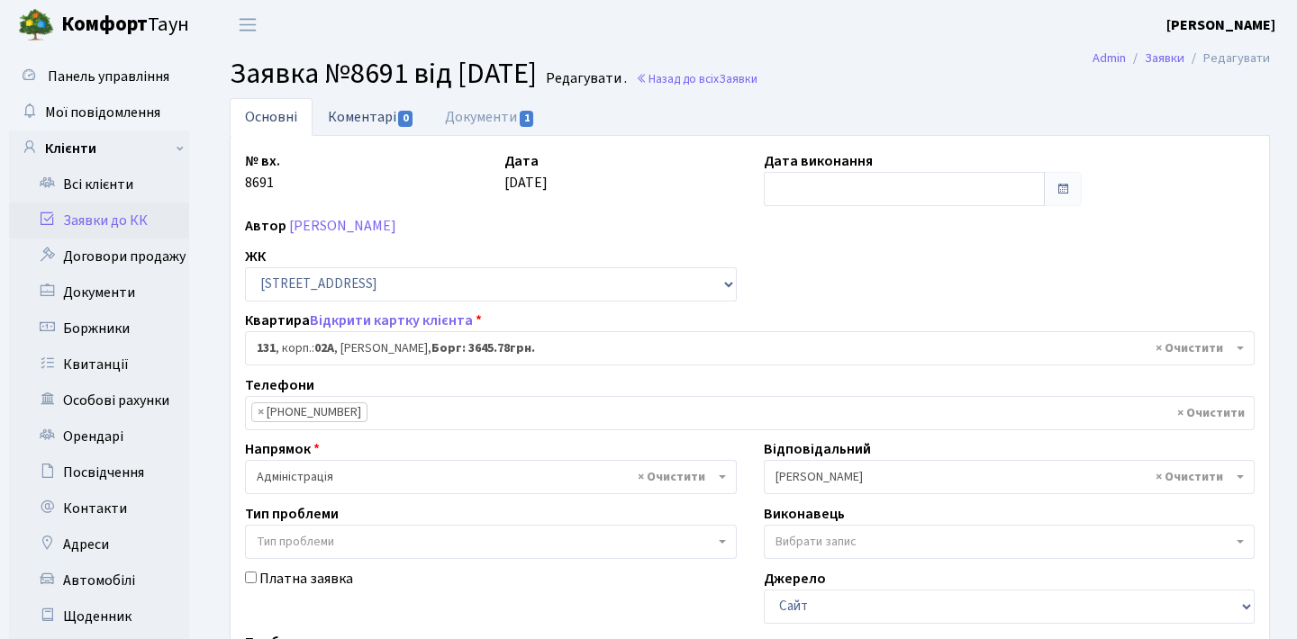
click at [346, 116] on link "Коментарі 0" at bounding box center [371, 116] width 117 height 37
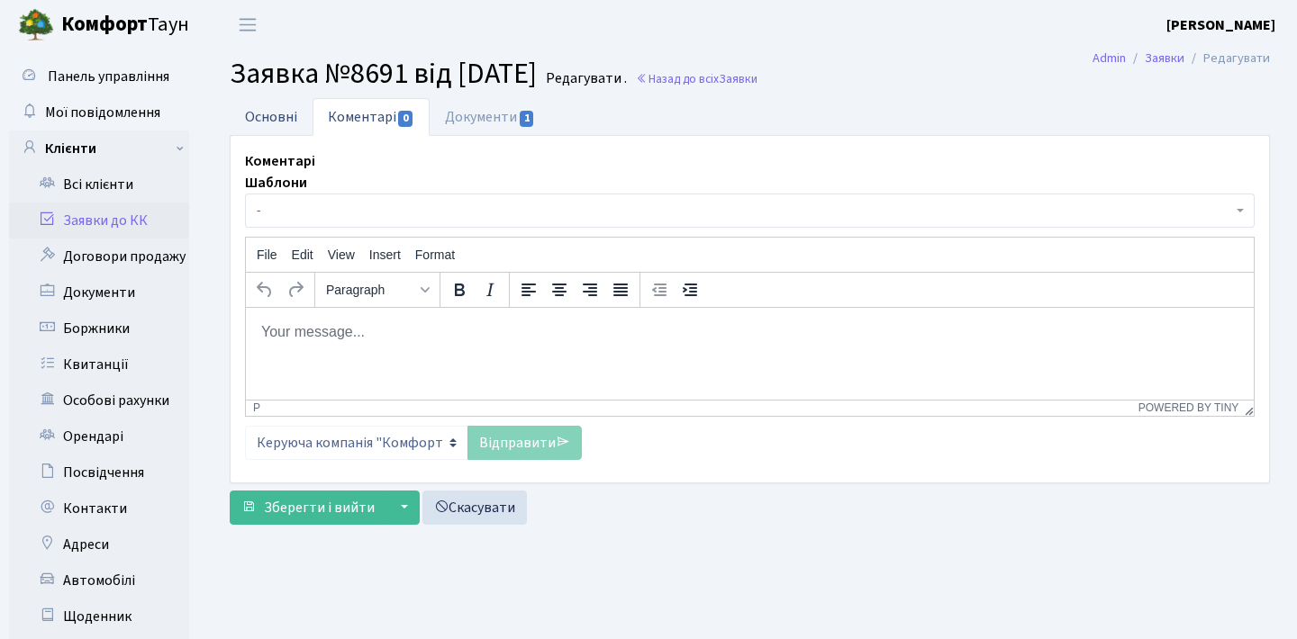
click at [291, 118] on link "Основні" at bounding box center [271, 116] width 83 height 37
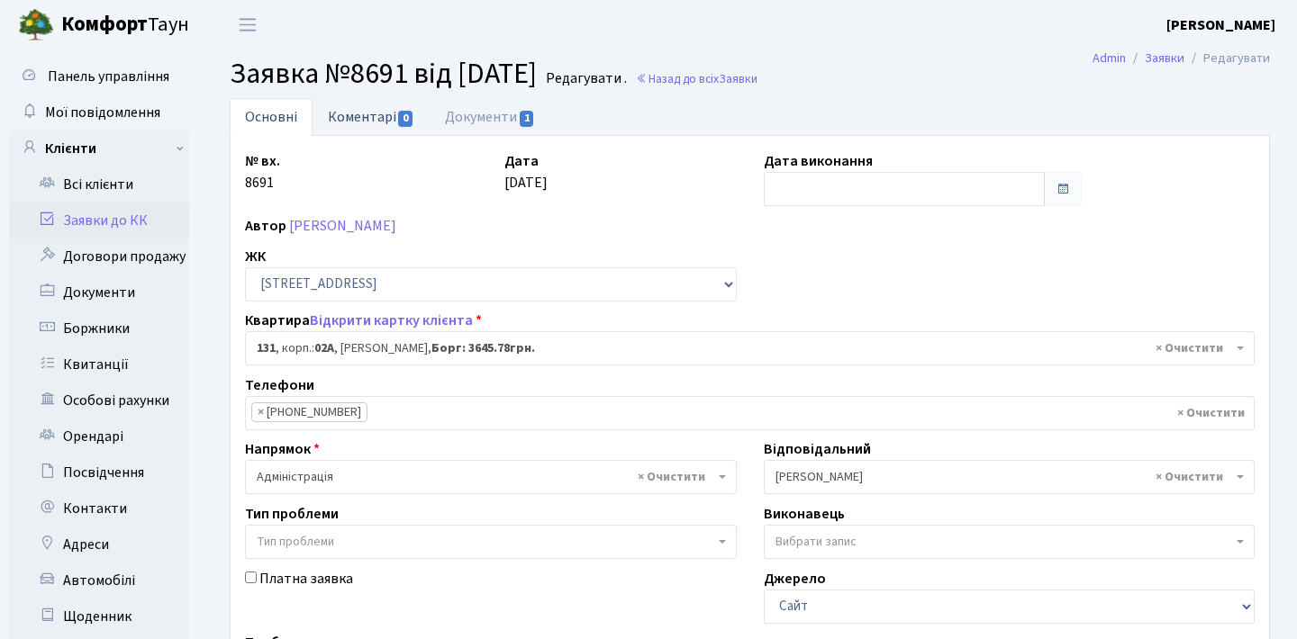
scroll to position [-2, 0]
click at [358, 124] on link "Коментарі 0" at bounding box center [371, 116] width 117 height 37
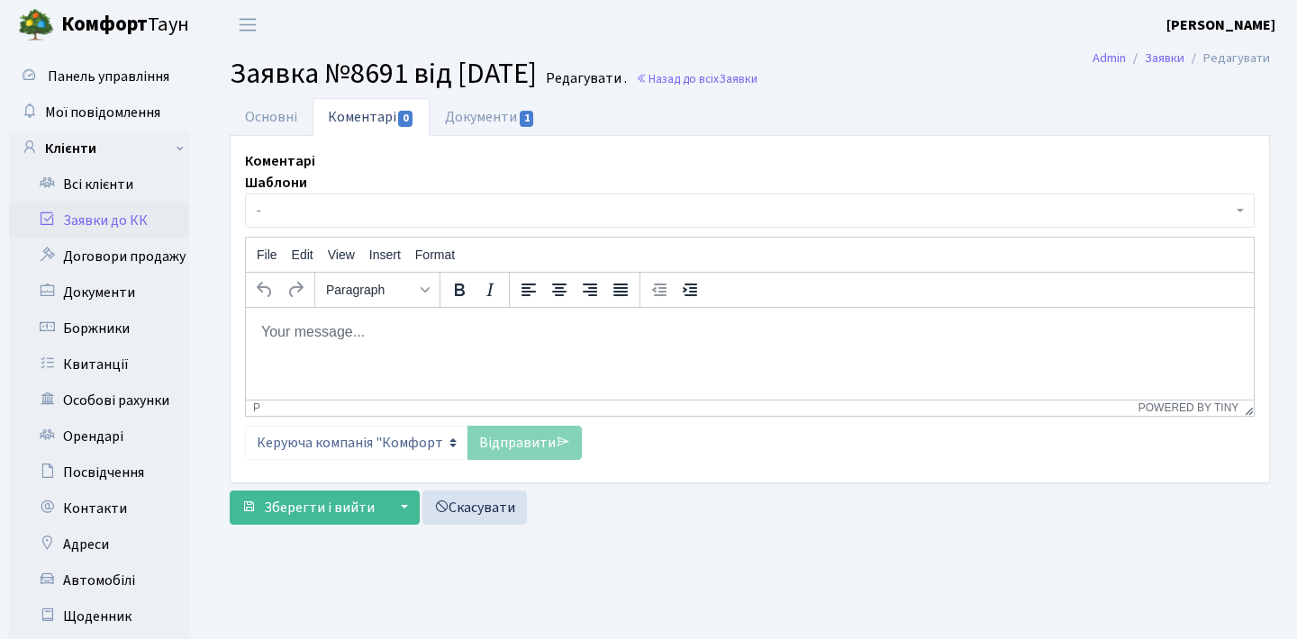
click at [396, 351] on html at bounding box center [750, 331] width 1008 height 49
paste body "Rich Text Area. Press ALT-0 for help."
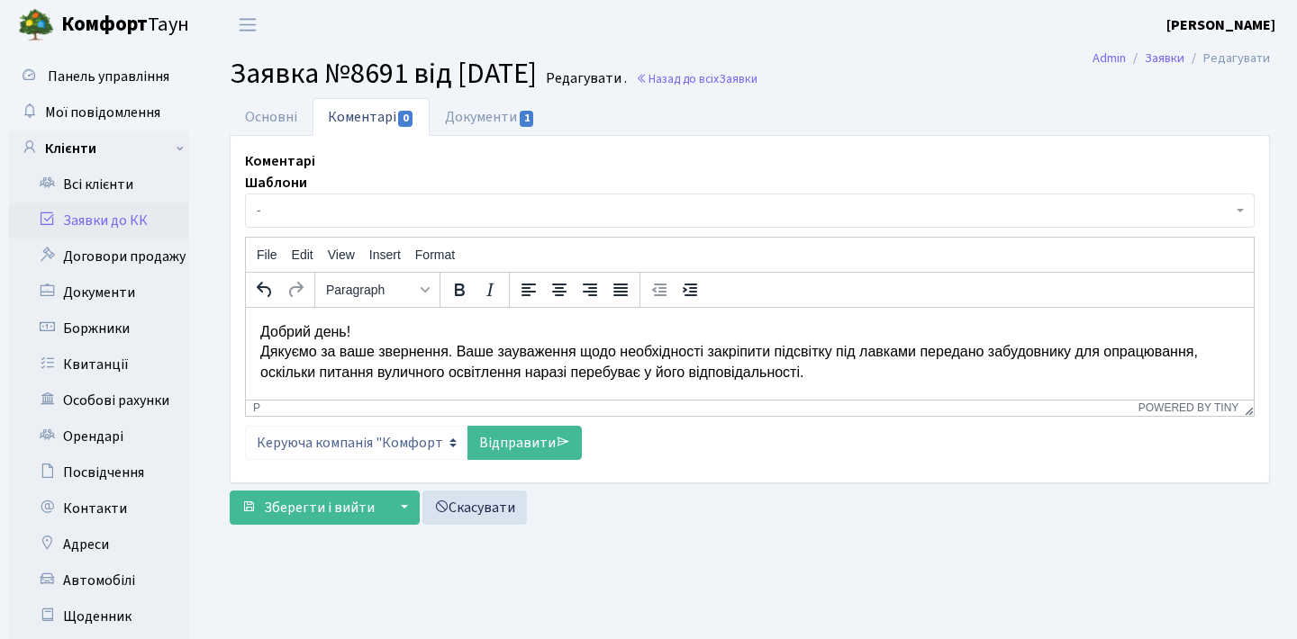
click at [263, 350] on p "Добрий день! Дякуємо за ваше звернення. Ваше зауваження щодо необхідності закрі…" at bounding box center [749, 352] width 979 height 60
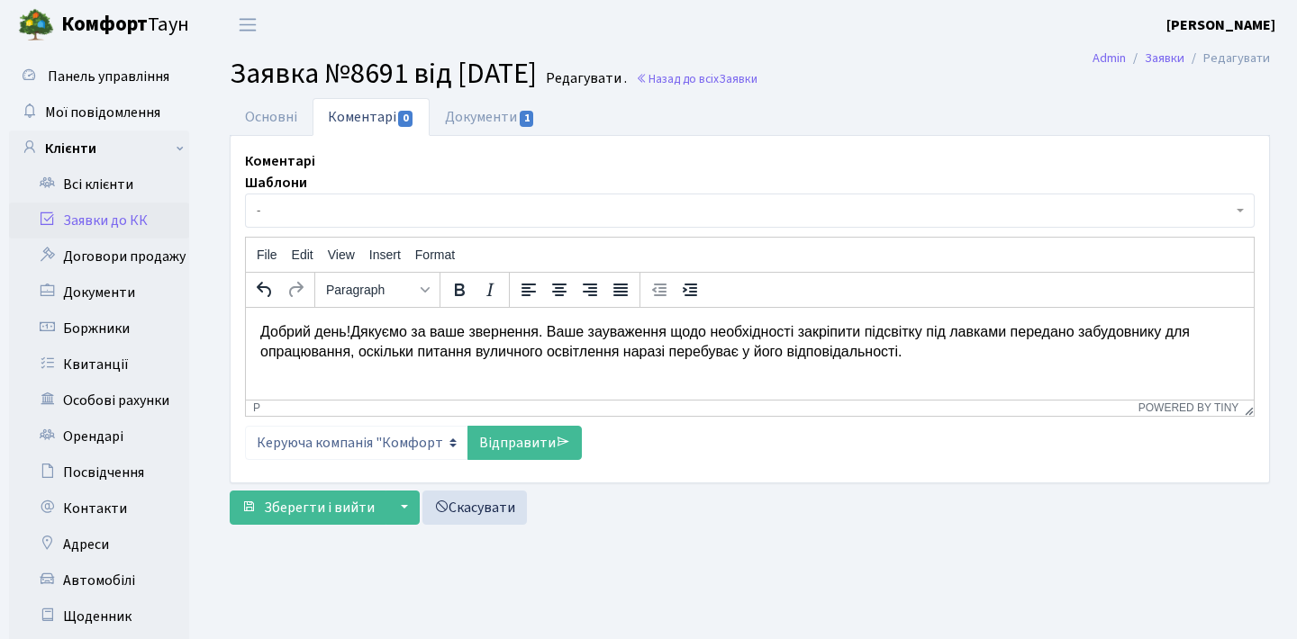
click at [449, 329] on p "Добрий день! Дякуємо за ваше звернення. Ваше зауваження щодо необхідності закрі…" at bounding box center [749, 342] width 979 height 41
click at [544, 449] on link "Відправити" at bounding box center [524, 443] width 114 height 34
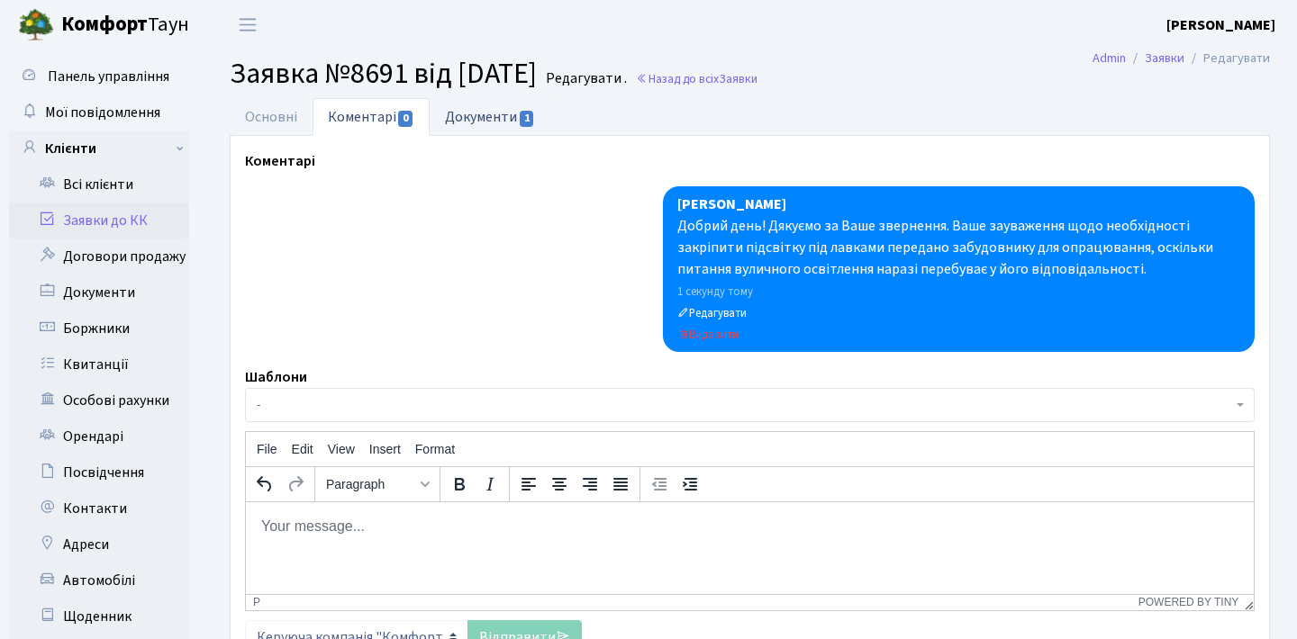
click at [510, 131] on link "Документи 1" at bounding box center [490, 116] width 121 height 37
select select "25"
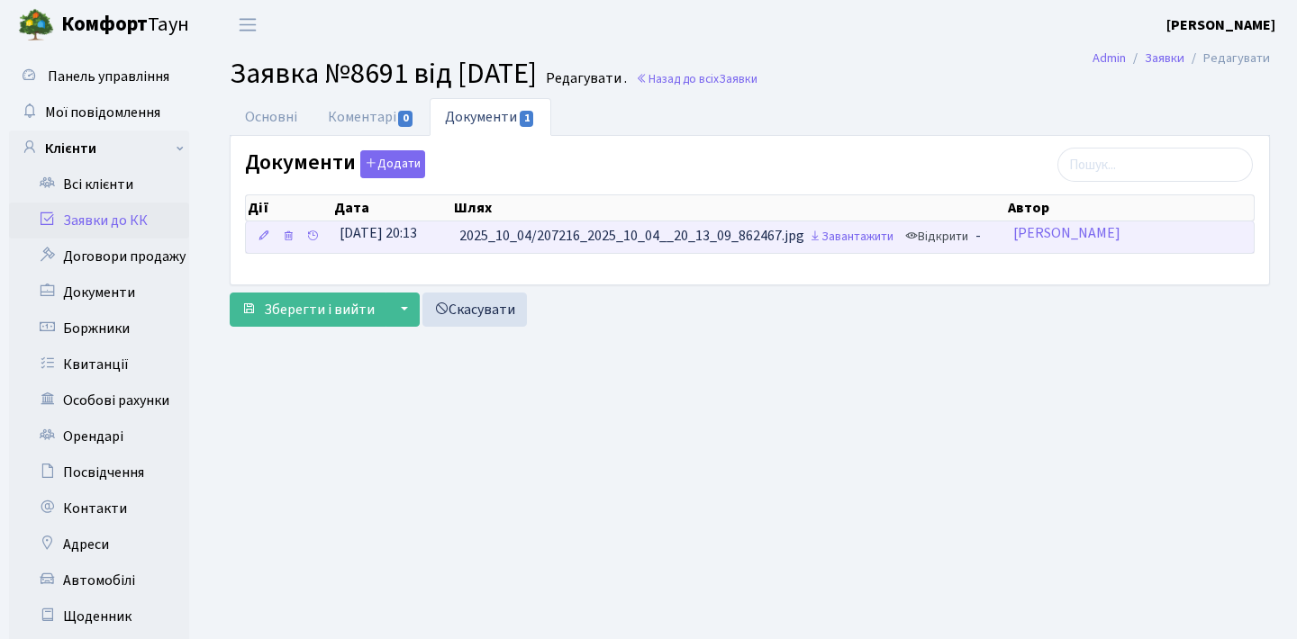
click at [950, 233] on link "Відкрити" at bounding box center [937, 237] width 72 height 28
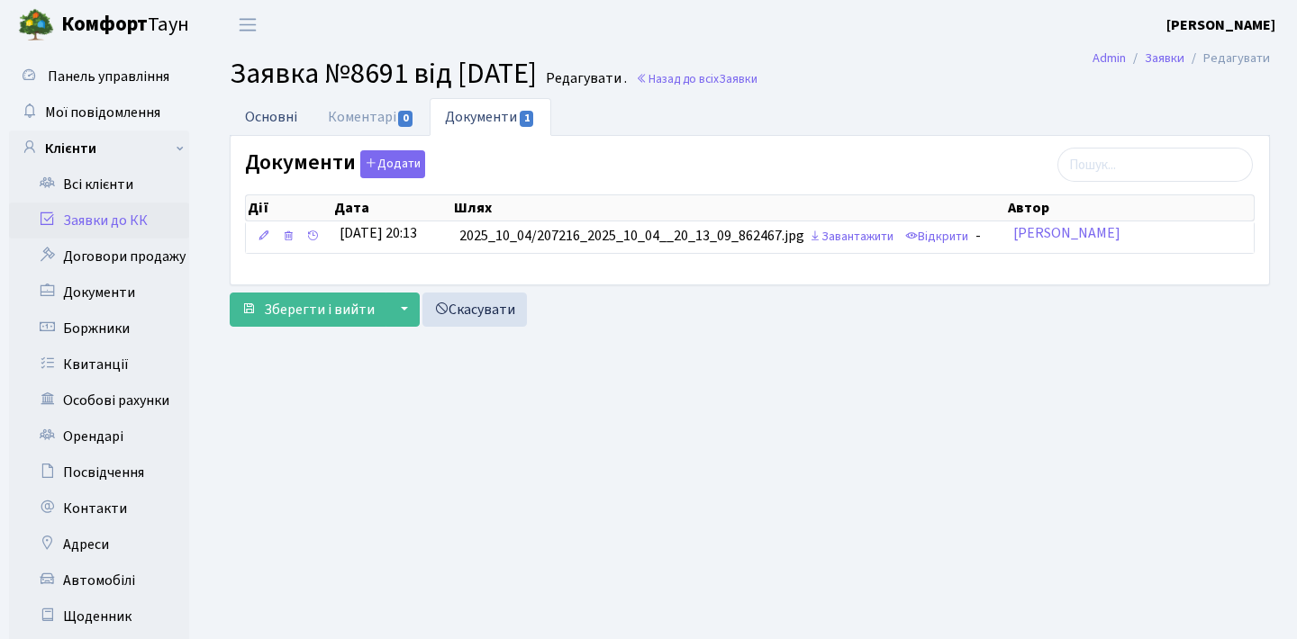
click at [288, 114] on link "Основні" at bounding box center [271, 116] width 83 height 37
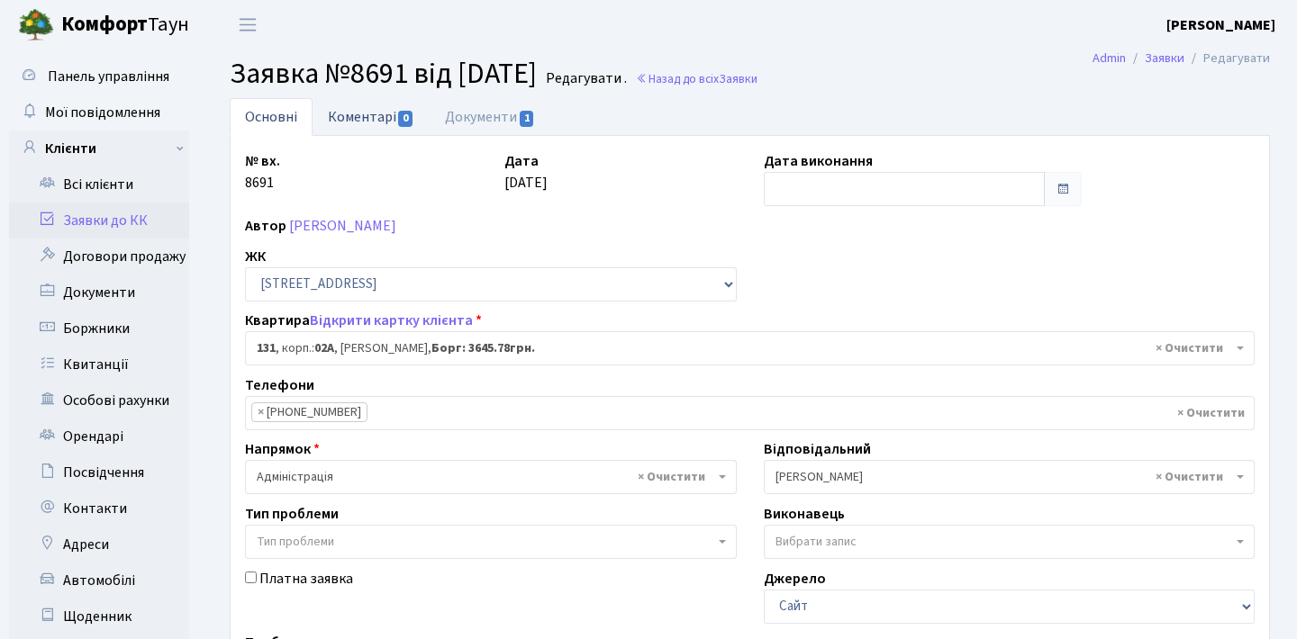
click at [361, 117] on link "Коментарі 0" at bounding box center [371, 116] width 117 height 37
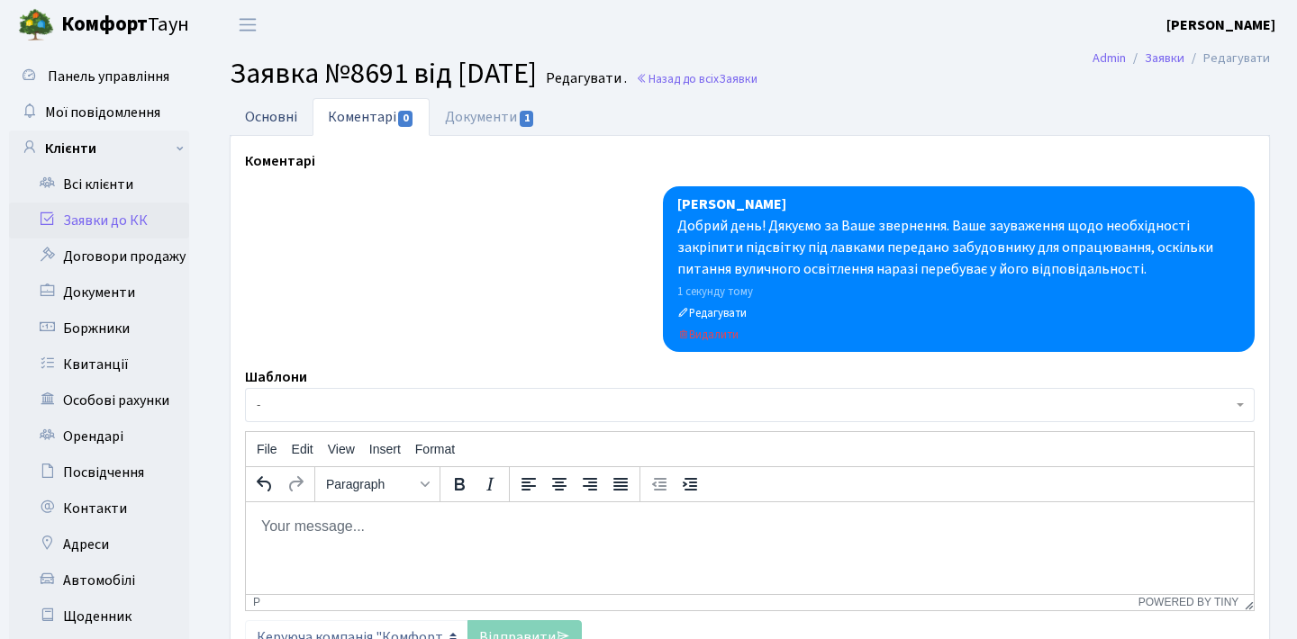
click at [302, 125] on link "Основні" at bounding box center [271, 116] width 83 height 37
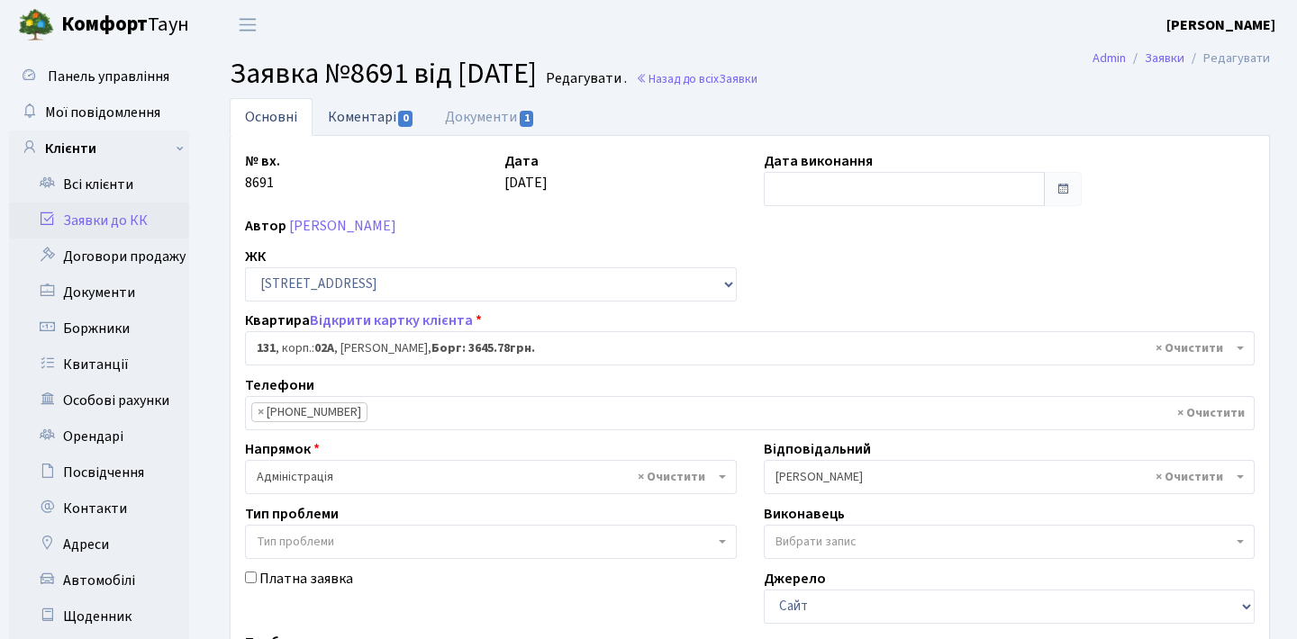
click at [362, 124] on link "Коментарі 0" at bounding box center [371, 116] width 117 height 37
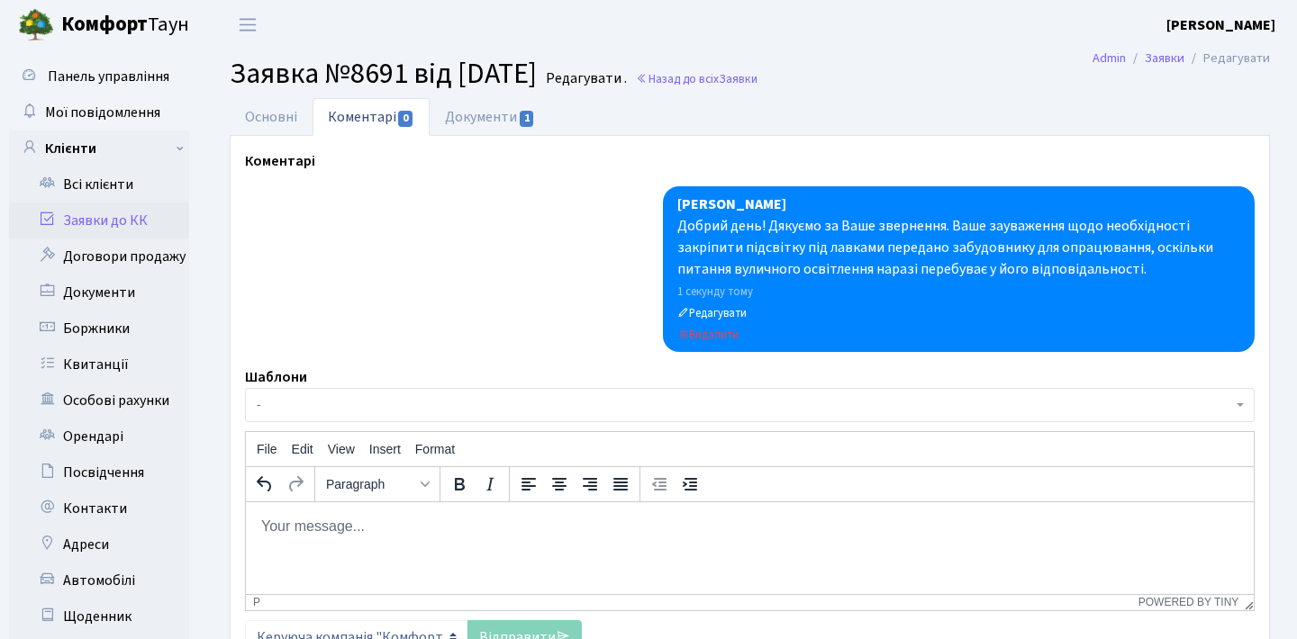
click at [141, 219] on link "Заявки до КК" at bounding box center [99, 221] width 180 height 36
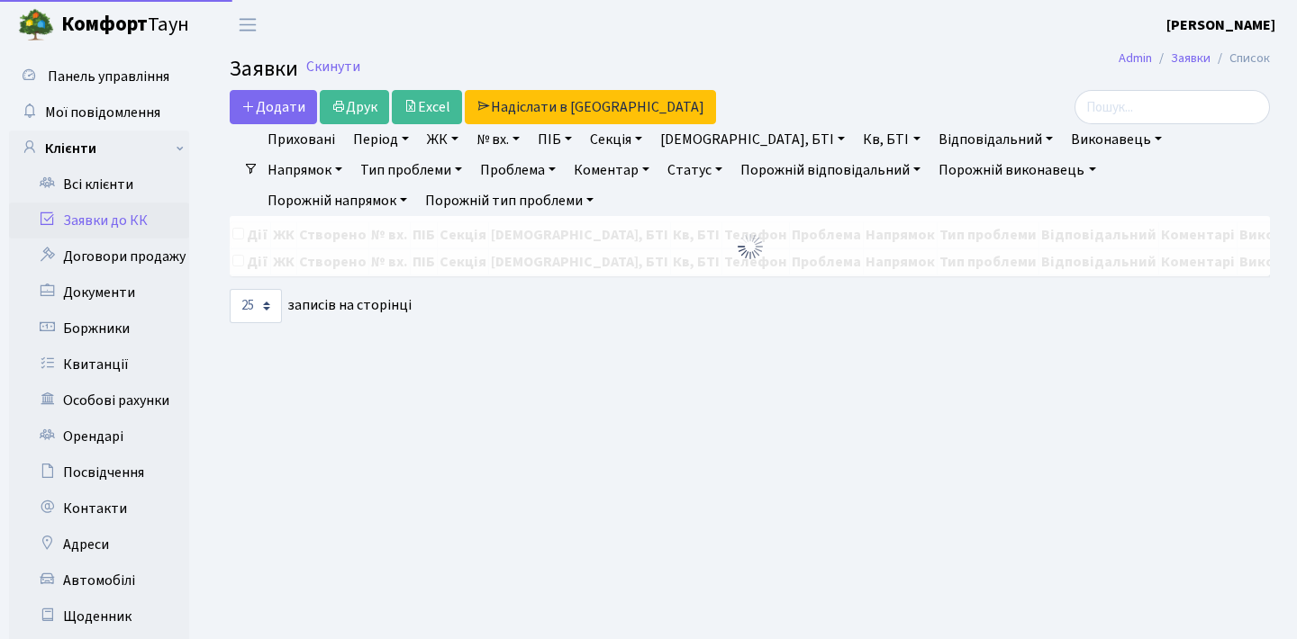
select select "25"
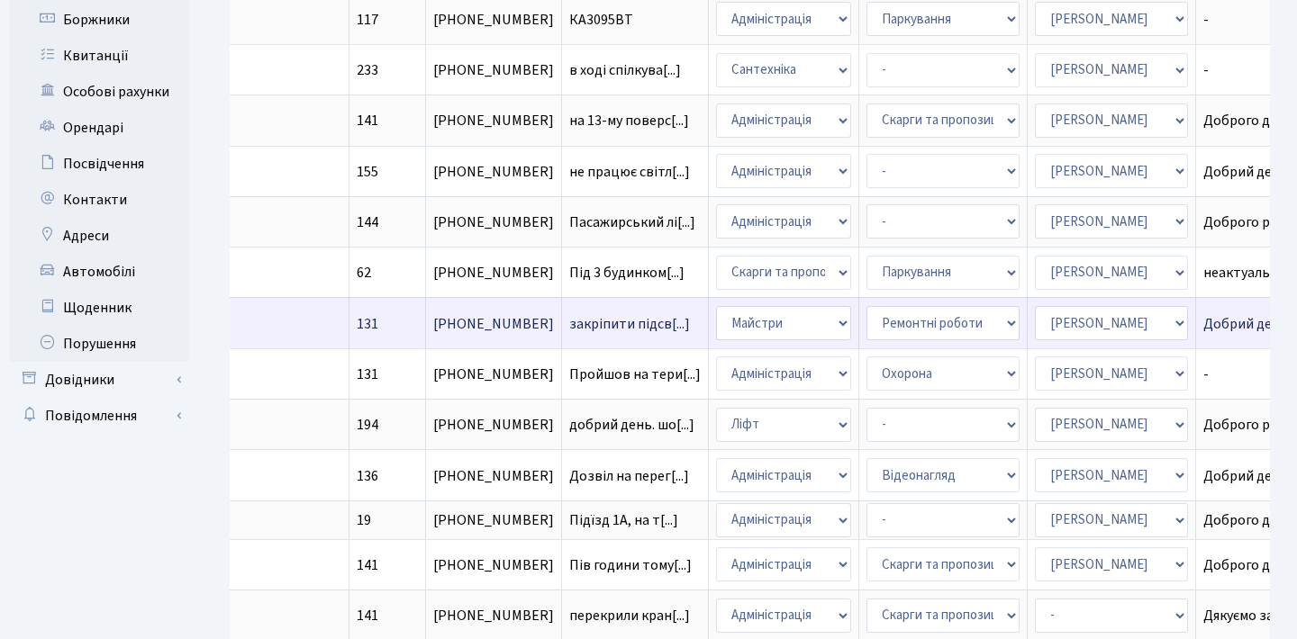
scroll to position [0, 612]
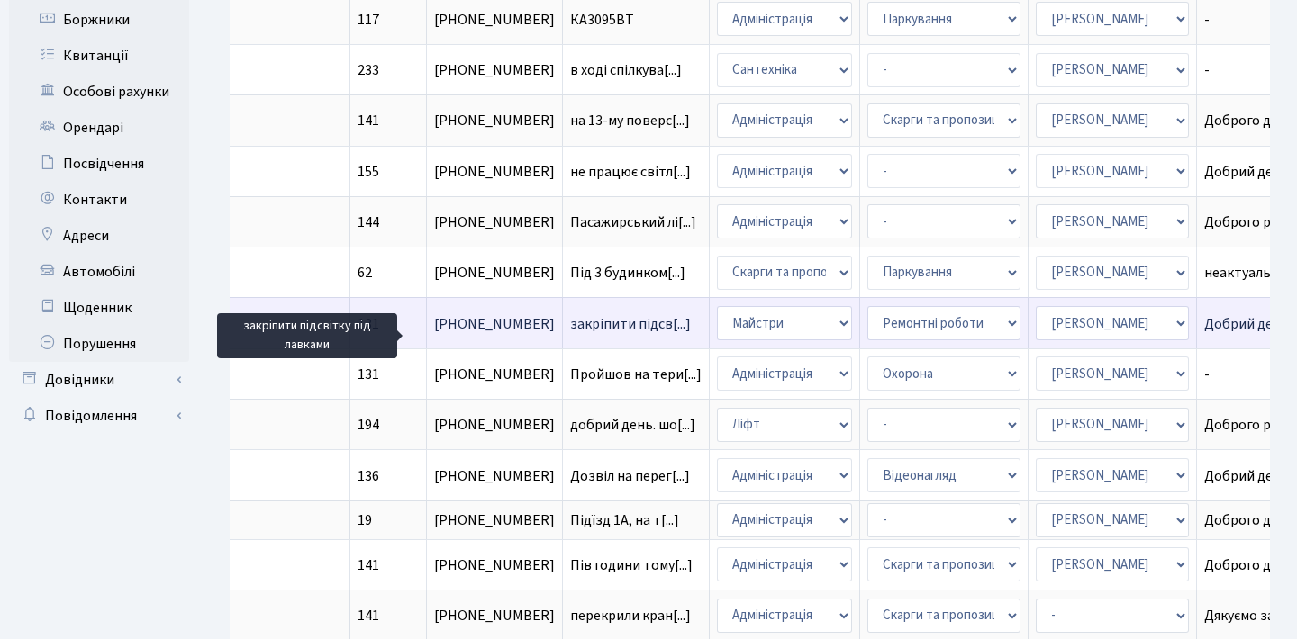
click at [570, 334] on span "закріпити підсв[...]" at bounding box center [630, 324] width 121 height 20
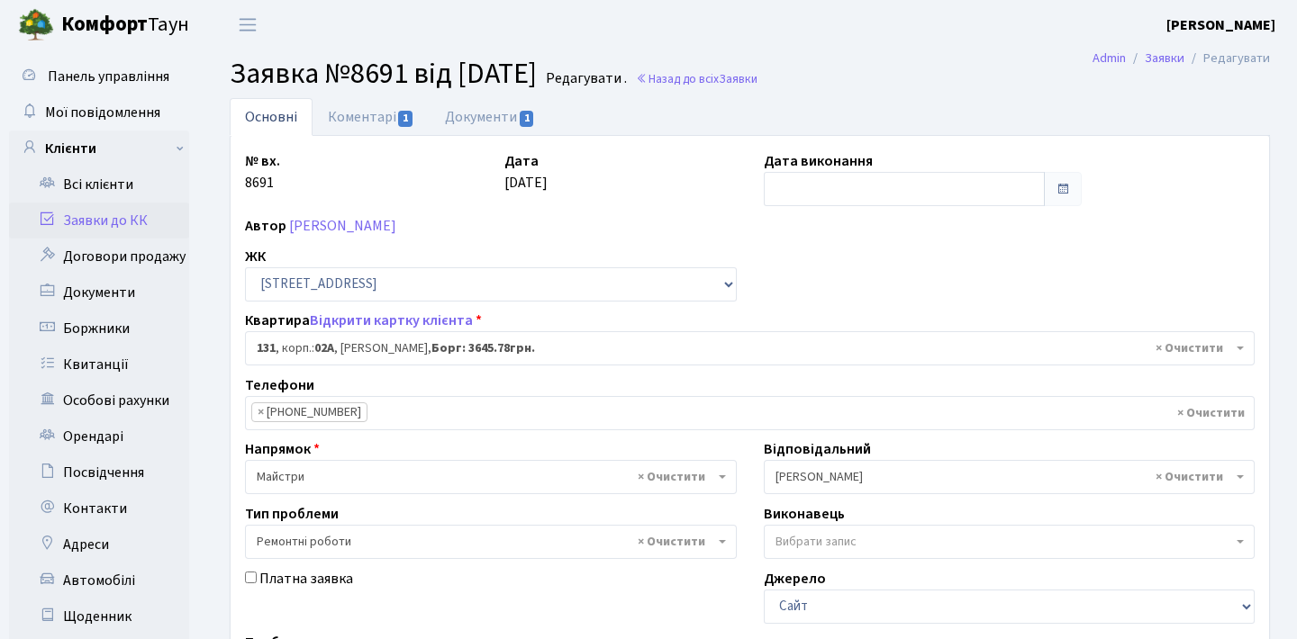
select select "20381"
select select "62"
click at [388, 123] on link "Коментарі 1" at bounding box center [371, 116] width 117 height 37
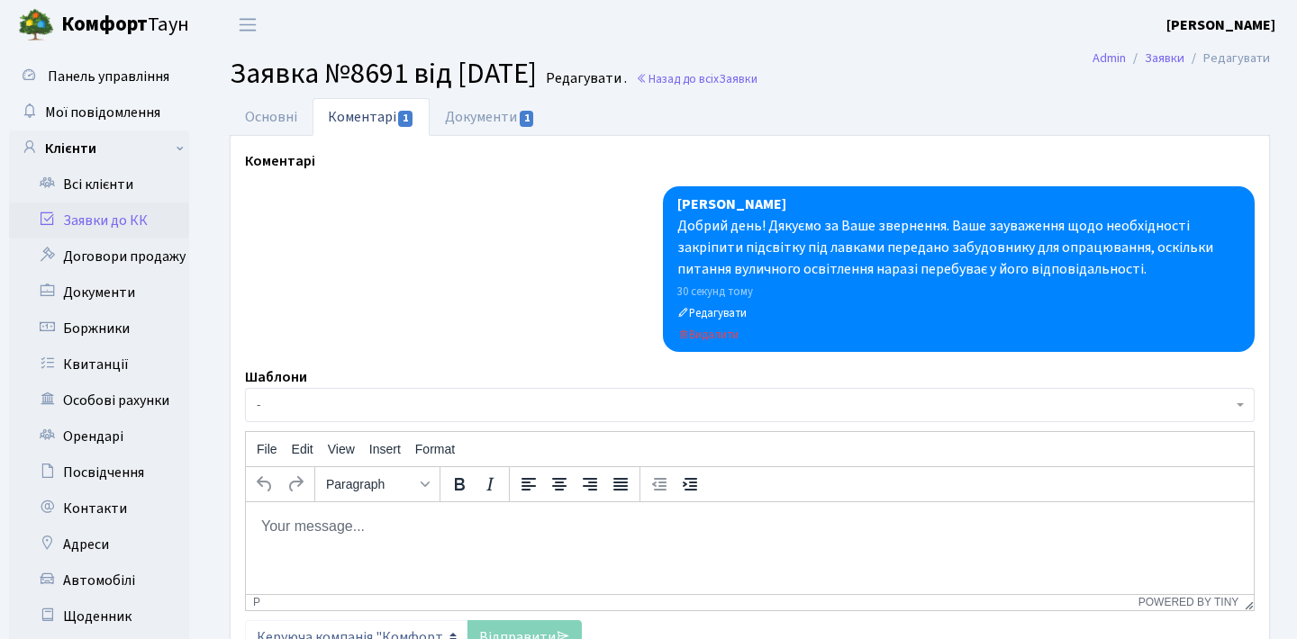
click at [137, 220] on link "Заявки до КК" at bounding box center [99, 221] width 180 height 36
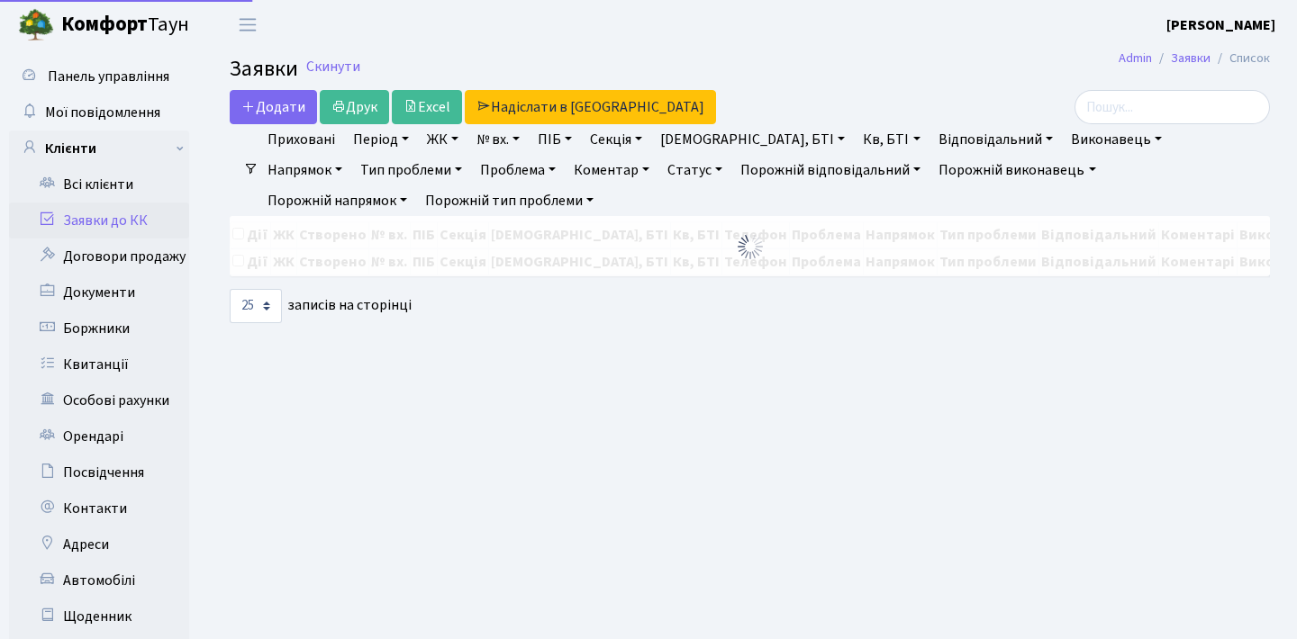
select select "25"
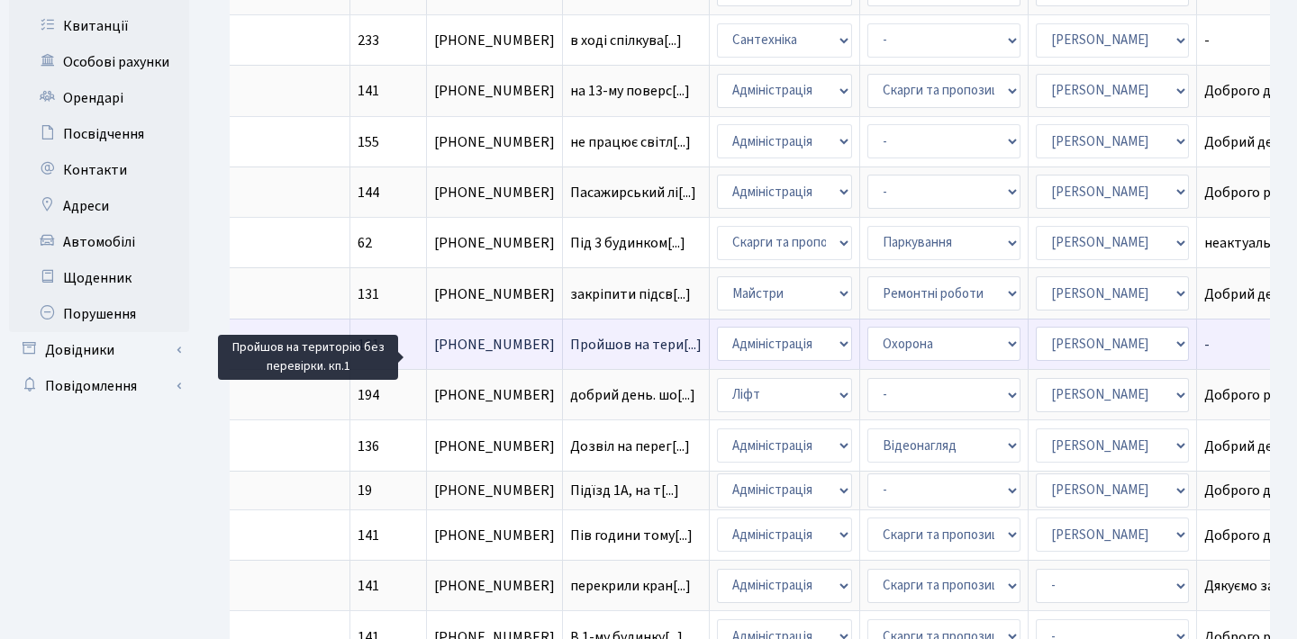
click at [570, 355] on span "Пройшов на тери[...]" at bounding box center [635, 345] width 131 height 20
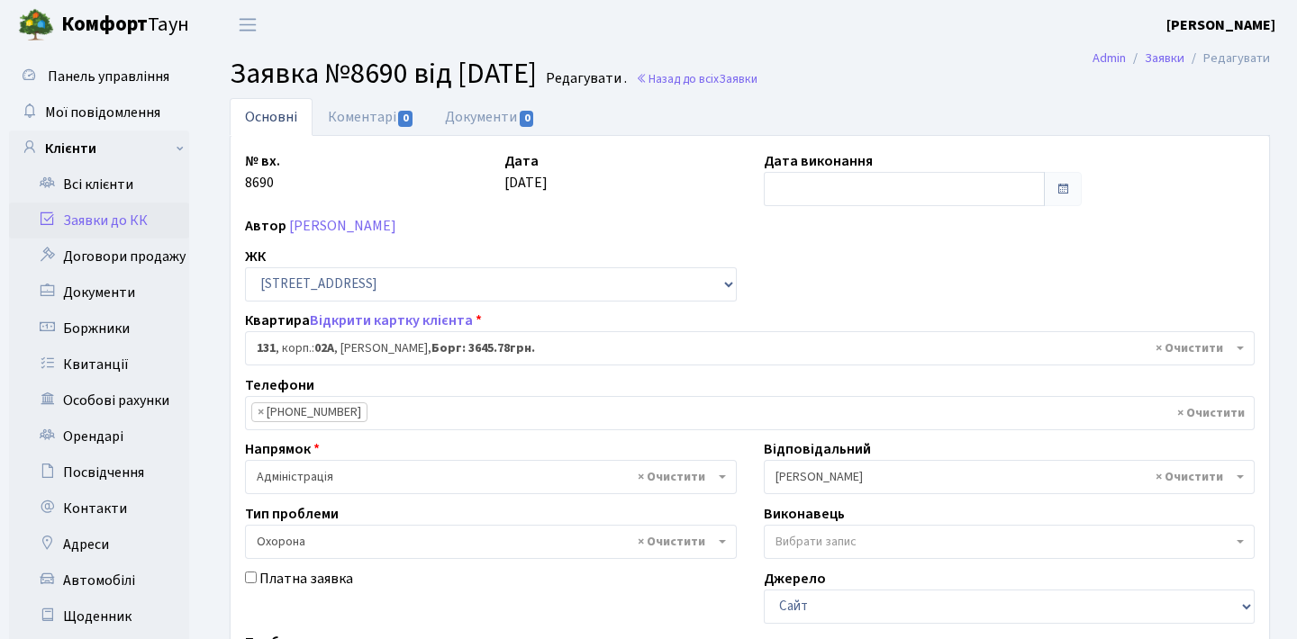
select select "20381"
select select "69"
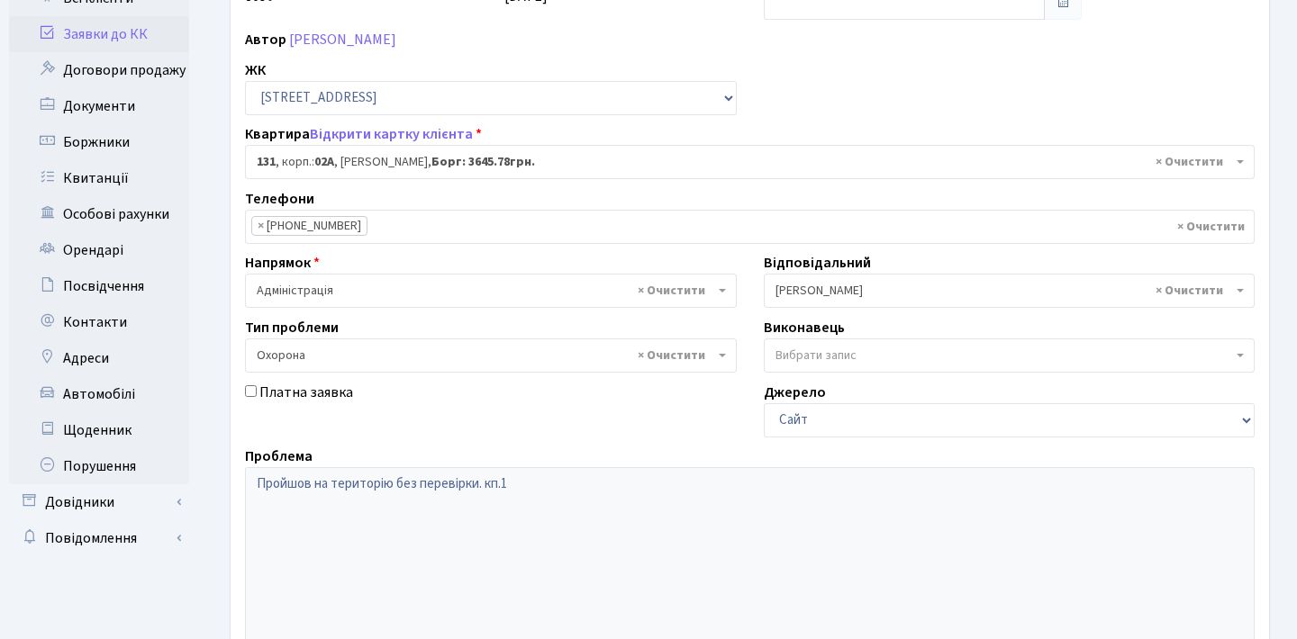
scroll to position [202, 0]
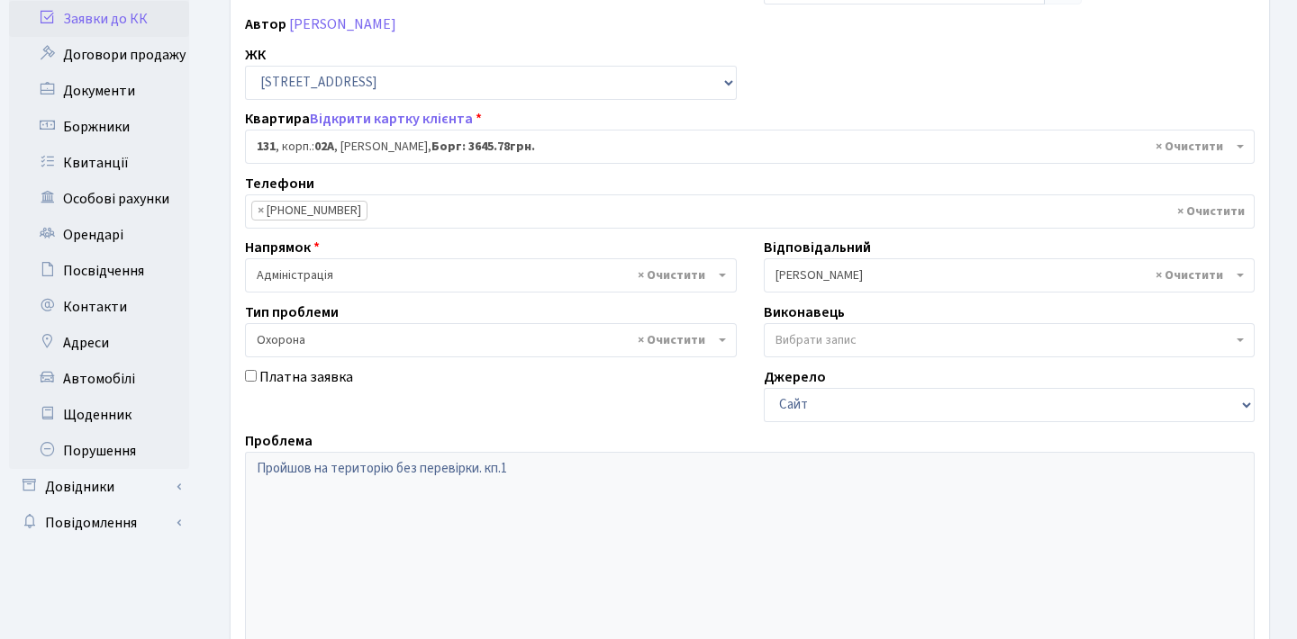
click at [231, 455] on div "Проблема Пройшов на територію без перевірки. кп.1" at bounding box center [749, 556] width 1037 height 250
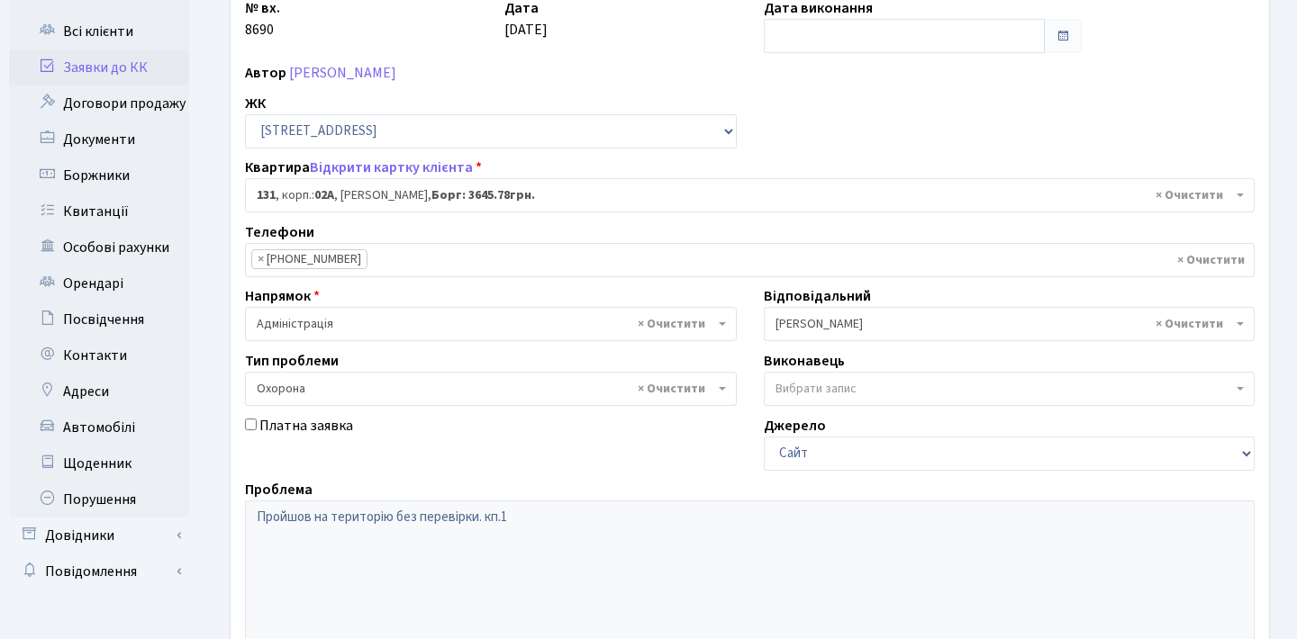
scroll to position [153, 0]
click at [159, 63] on link "Заявки до КК" at bounding box center [99, 68] width 180 height 36
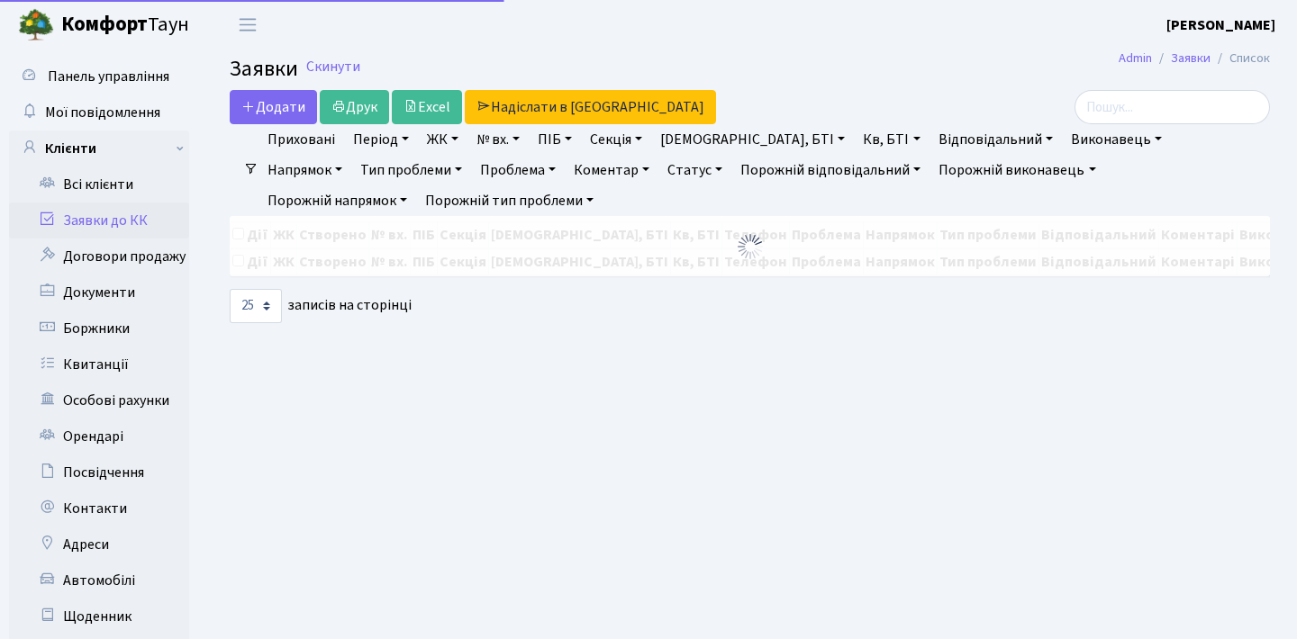
select select "25"
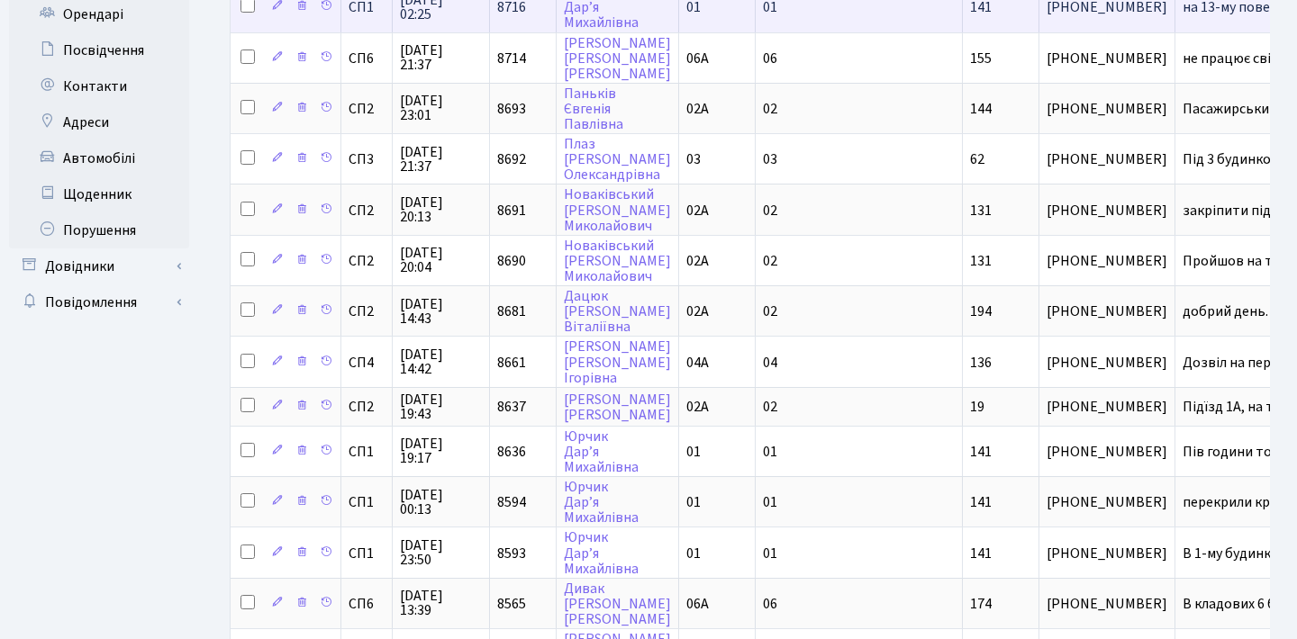
scroll to position [428, 0]
